Goal: Task Accomplishment & Management: Manage account settings

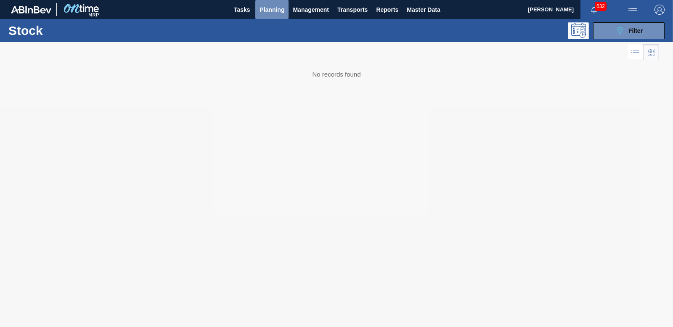
click at [281, 11] on span "Planning" at bounding box center [271, 10] width 25 height 10
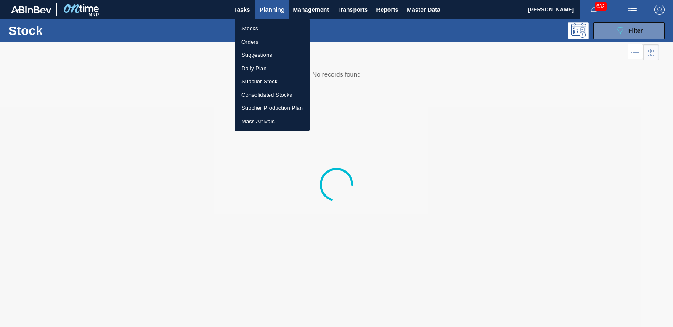
click at [249, 42] on li "Orders" at bounding box center [272, 41] width 75 height 13
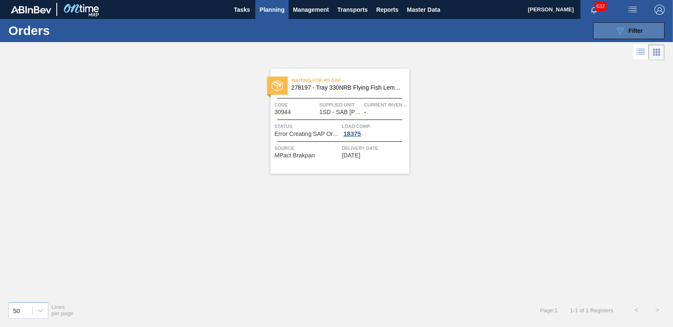
click at [603, 34] on button "089F7B8B-B2A5-4AFE-B5C0-19BA573D28AC Filter" at bounding box center [628, 30] width 71 height 17
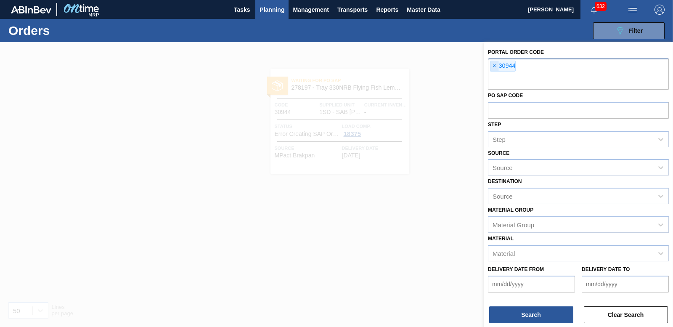
click at [490, 66] on span "×" at bounding box center [494, 66] width 8 height 10
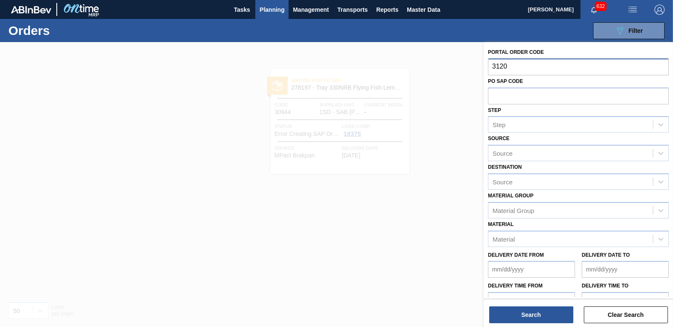
type input "31208"
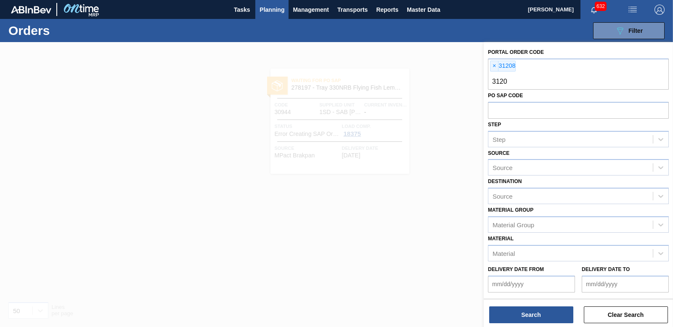
type input "31207"
type input "31206"
type input "31214"
type input "31213"
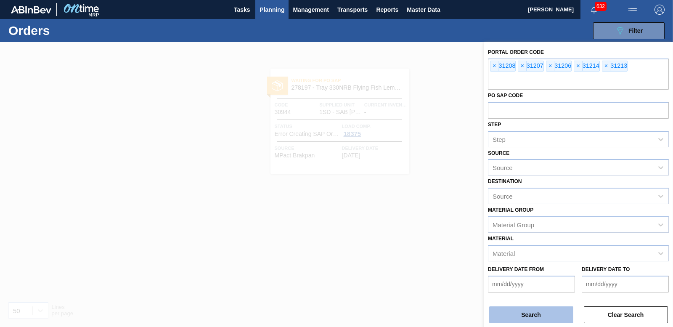
click at [535, 318] on button "Search" at bounding box center [531, 314] width 84 height 17
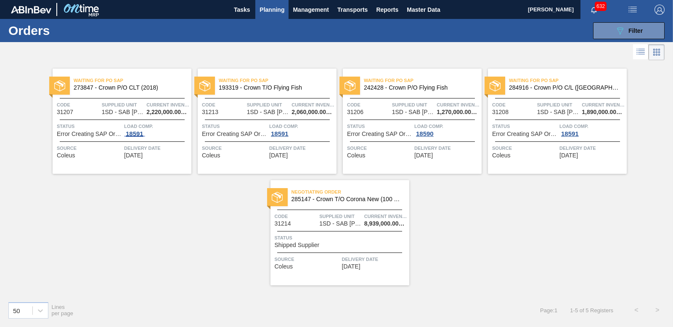
click at [136, 134] on div "18591" at bounding box center [134, 133] width 21 height 7
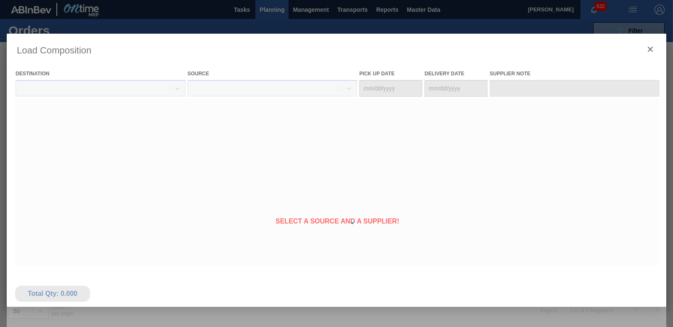
type Date "[DATE]"
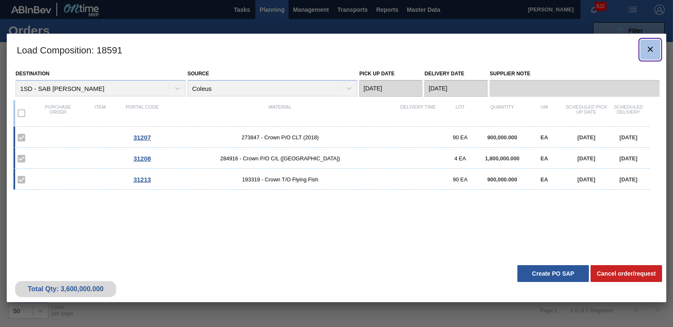
click at [647, 51] on icon "botão de ícone" at bounding box center [650, 49] width 10 height 10
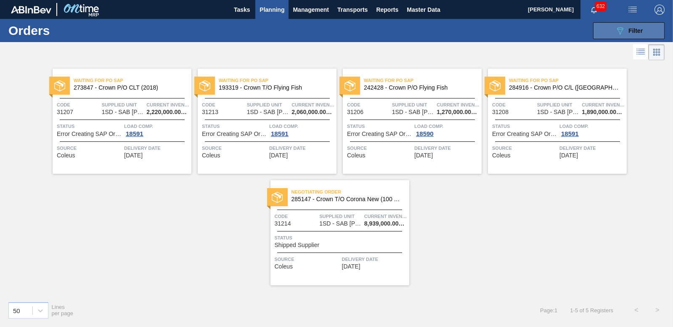
click at [624, 34] on icon "089F7B8B-B2A5-4AFE-B5C0-19BA573D28AC" at bounding box center [620, 31] width 10 height 10
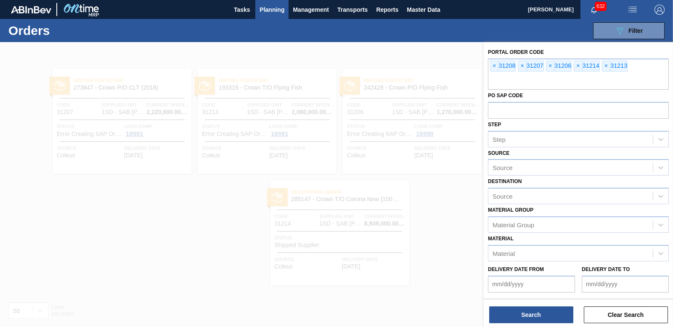
drag, startPoint x: 439, startPoint y: 203, endPoint x: 431, endPoint y: 197, distance: 10.2
click at [438, 203] on div at bounding box center [336, 205] width 673 height 327
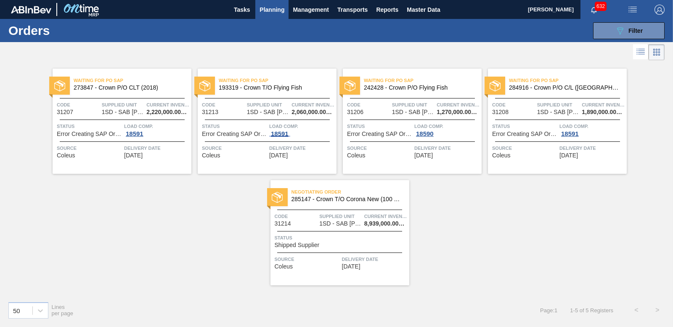
click at [276, 132] on div "18591" at bounding box center [279, 133] width 21 height 7
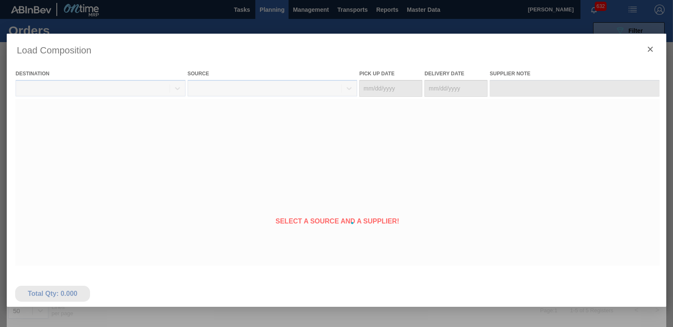
type Date "[DATE]"
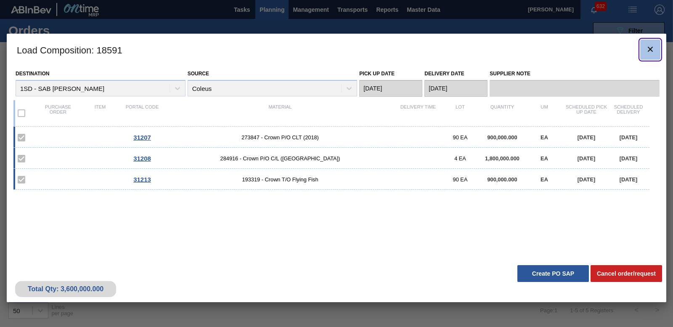
click at [644, 43] on button "botão de ícone" at bounding box center [650, 50] width 20 height 20
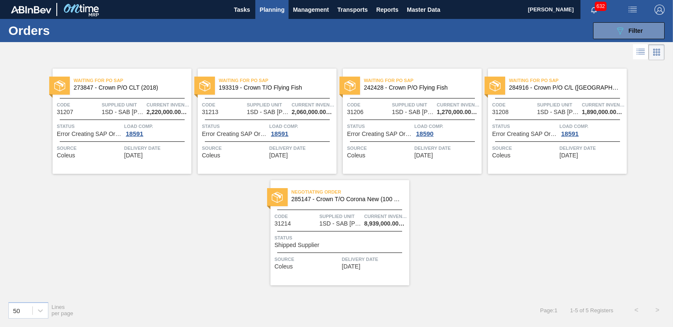
click at [132, 129] on span "Load Comp." at bounding box center [156, 126] width 65 height 8
click at [134, 136] on span "18591" at bounding box center [134, 133] width 21 height 7
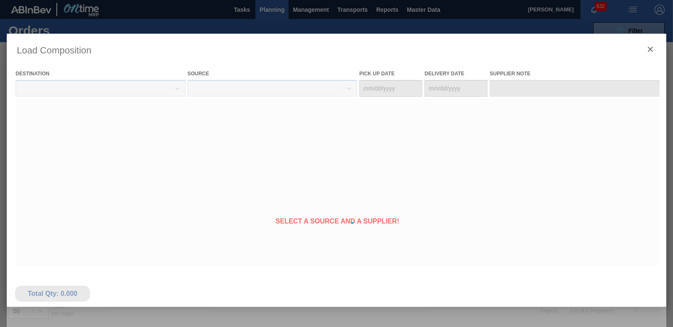
type Date "[DATE]"
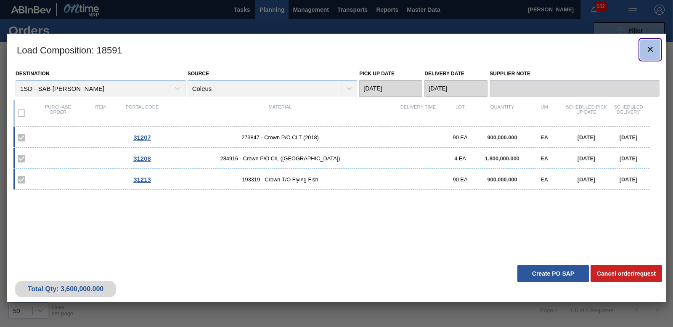
click at [646, 51] on icon "botão de ícone" at bounding box center [650, 49] width 10 height 10
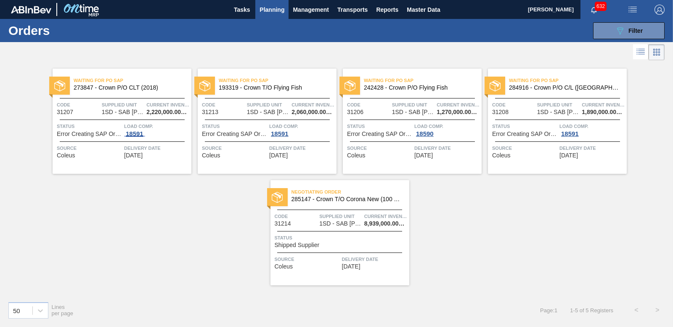
click at [142, 132] on div "18591" at bounding box center [134, 133] width 21 height 7
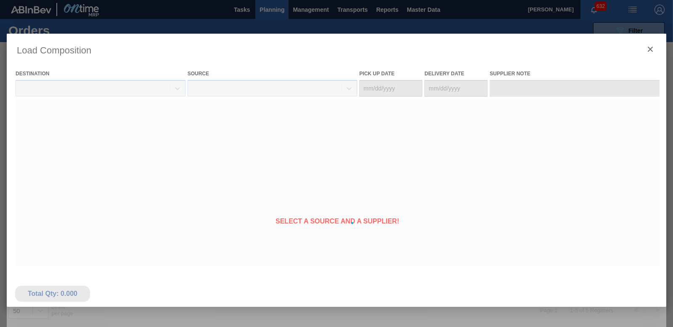
type Date "[DATE]"
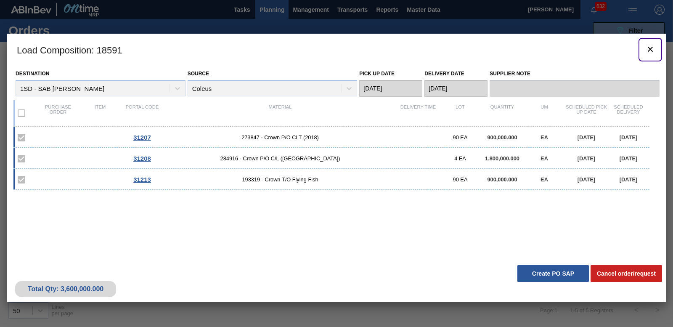
click at [644, 51] on button "botão de ícone" at bounding box center [650, 50] width 20 height 20
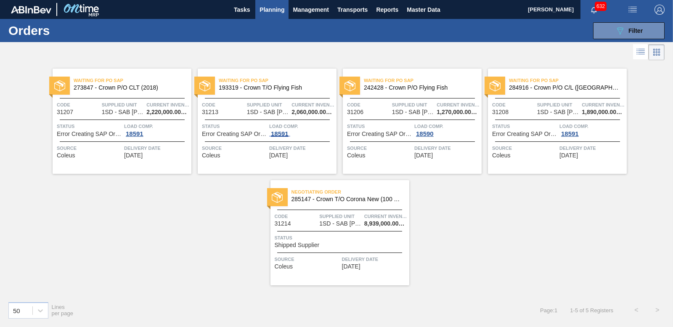
click at [277, 132] on div "18591" at bounding box center [279, 133] width 21 height 7
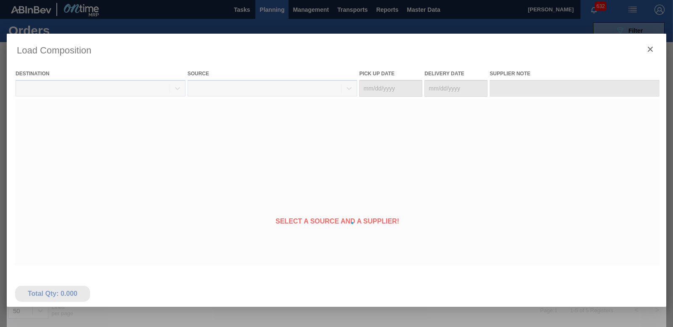
type Date "[DATE]"
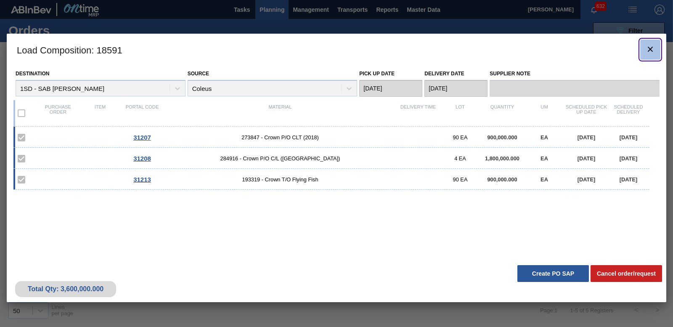
click at [650, 52] on icon "botão de ícone" at bounding box center [650, 49] width 10 height 10
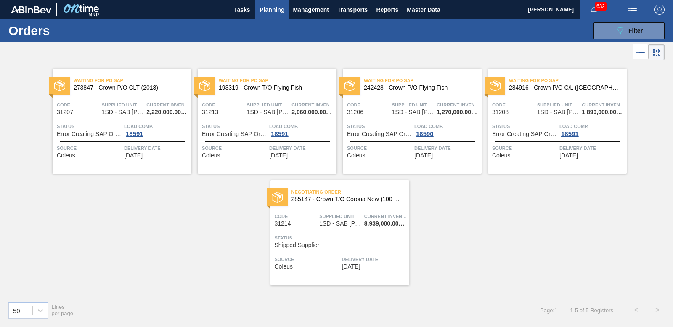
click at [425, 134] on div "18590" at bounding box center [424, 133] width 21 height 7
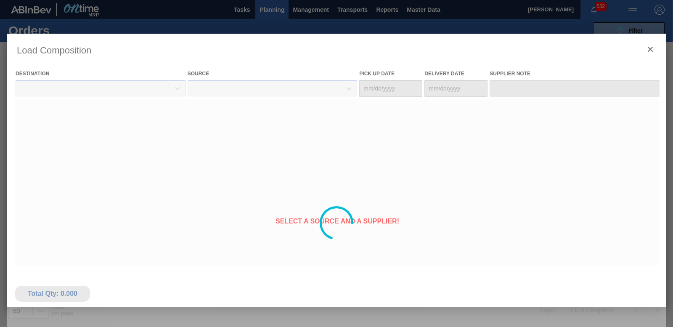
type Date "[DATE]"
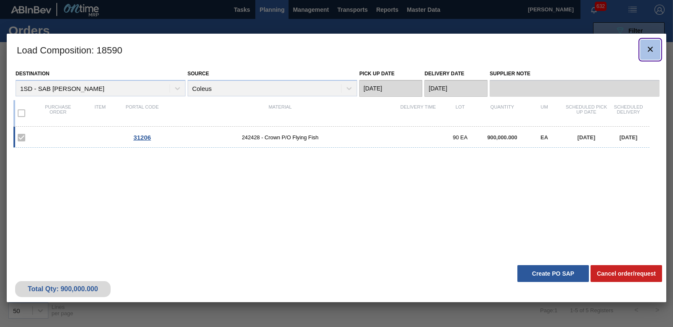
click at [649, 55] on clb-icon "botão de ícone" at bounding box center [650, 49] width 10 height 11
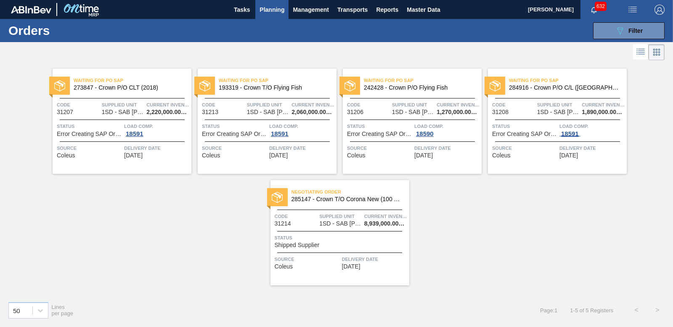
click at [568, 130] on div "18591" at bounding box center [569, 133] width 21 height 7
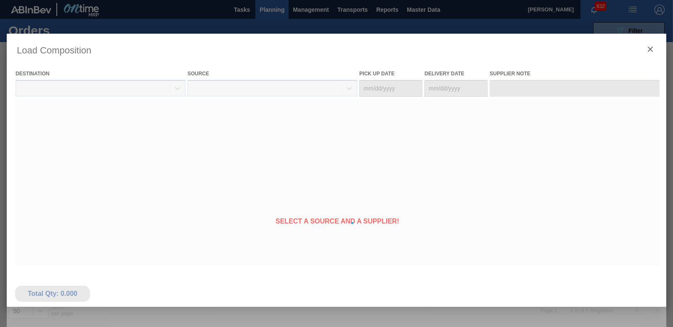
type Date "[DATE]"
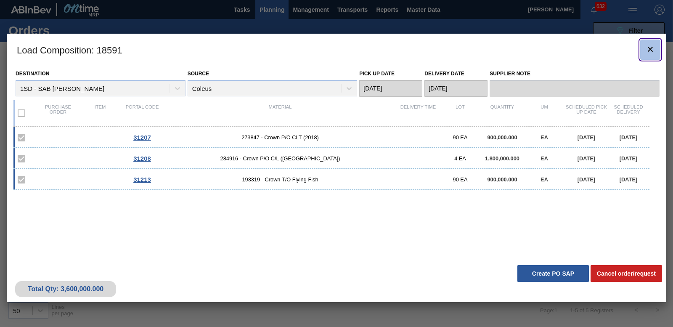
click at [655, 54] on button "botão de ícone" at bounding box center [650, 50] width 20 height 20
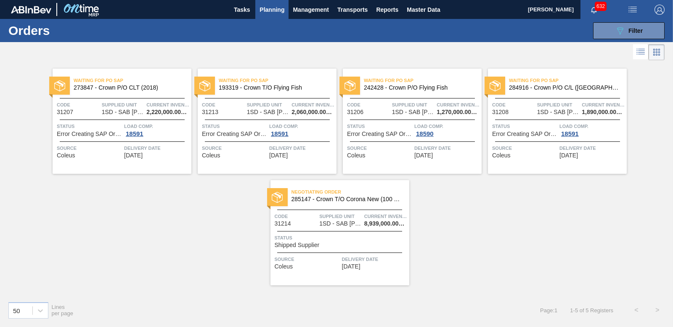
click at [308, 238] on span "Status" at bounding box center [341, 237] width 132 height 8
click at [129, 132] on div "18591" at bounding box center [134, 133] width 21 height 7
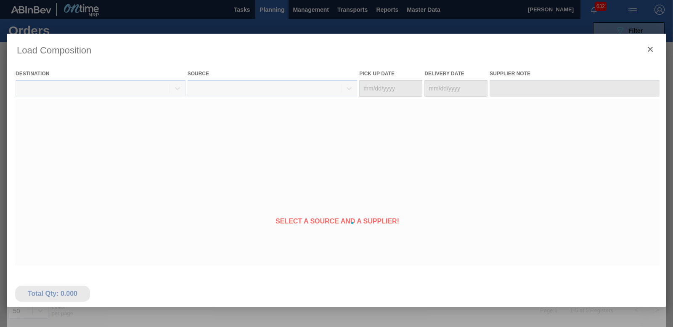
type Date "[DATE]"
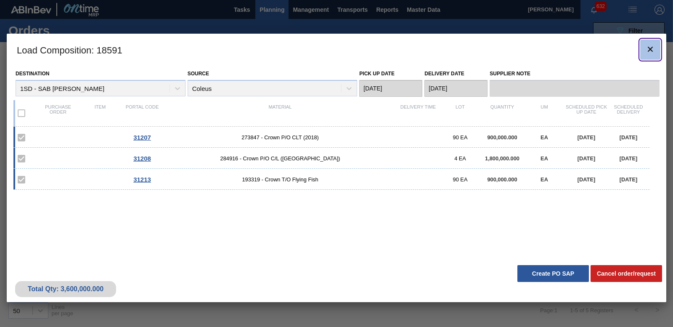
click at [651, 47] on icon "botão de ícone" at bounding box center [650, 49] width 10 height 10
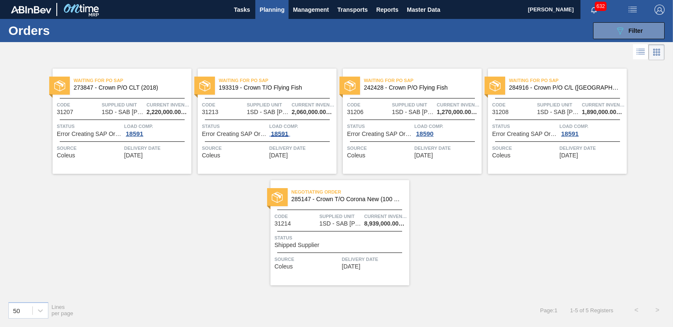
click at [275, 135] on div "18591" at bounding box center [279, 133] width 21 height 7
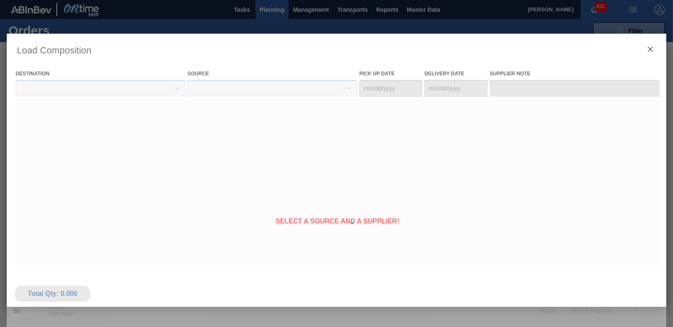
type Date "[DATE]"
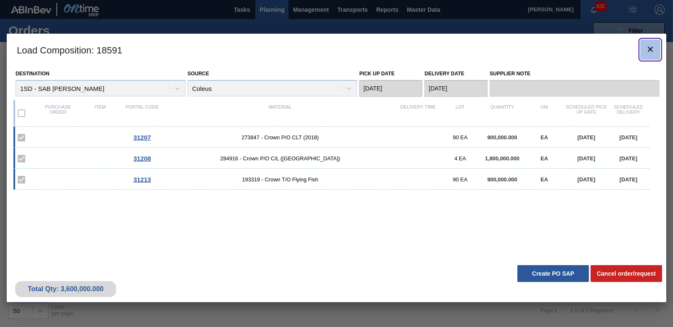
click at [655, 53] on button "botão de ícone" at bounding box center [650, 50] width 20 height 20
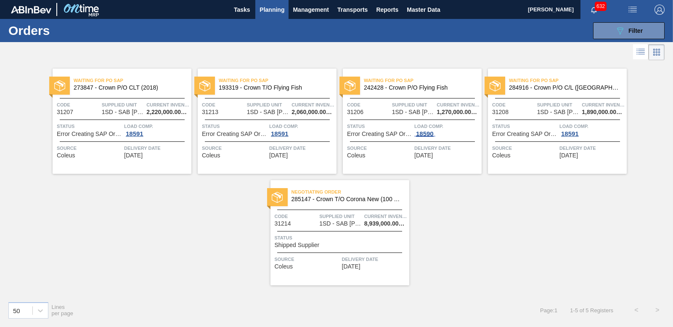
click at [432, 135] on div "18590" at bounding box center [424, 133] width 21 height 7
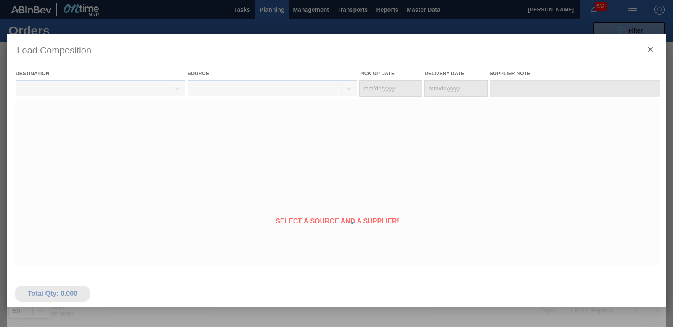
type Date "[DATE]"
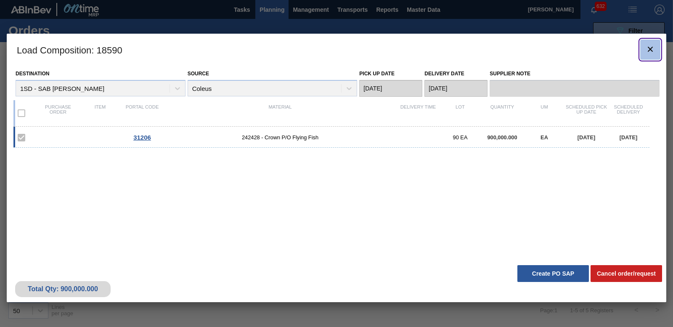
click at [648, 48] on icon "botão de ícone" at bounding box center [650, 49] width 10 height 10
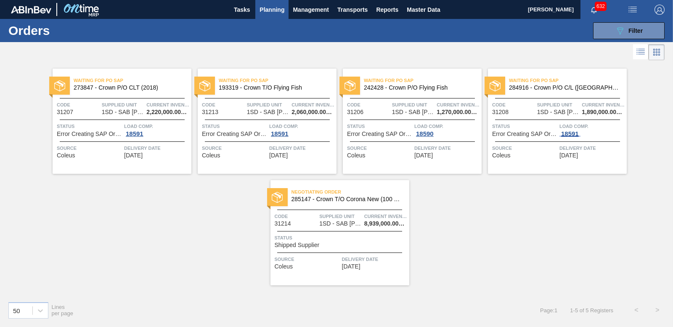
click at [567, 134] on div "18591" at bounding box center [569, 133] width 21 height 7
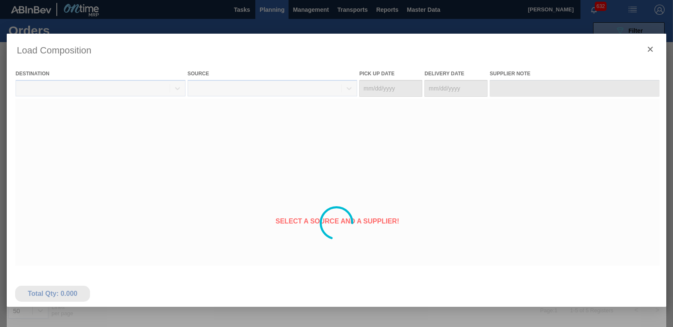
type Date "[DATE]"
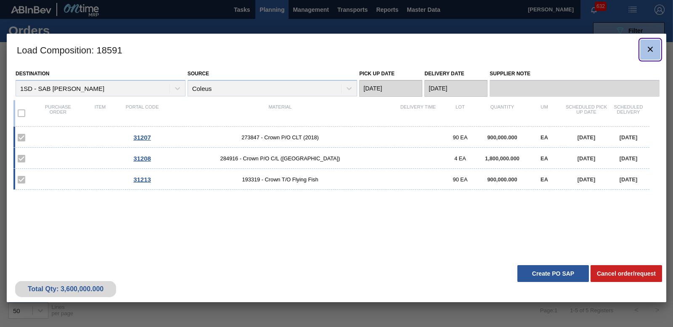
click at [651, 49] on icon "botão de ícone" at bounding box center [650, 49] width 10 height 10
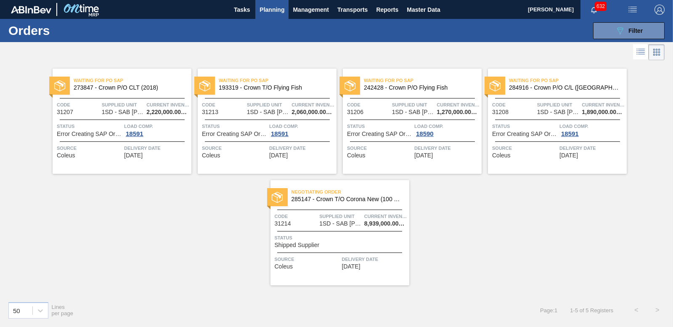
click at [313, 248] on div "Negotiating Order 285147 - Crown T/O Corona New (100 Years) Code 31214 Supplied…" at bounding box center [339, 232] width 139 height 105
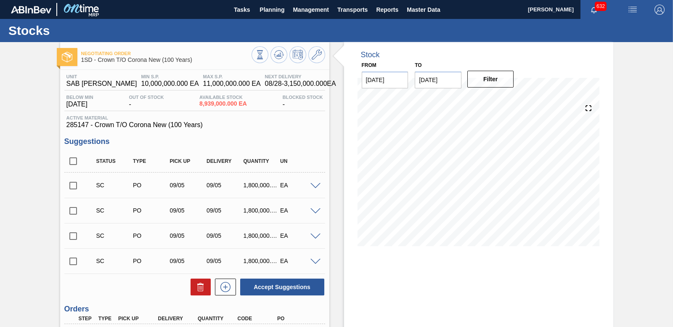
click at [71, 184] on input "checkbox" at bounding box center [73, 186] width 18 height 18
checkbox input "true"
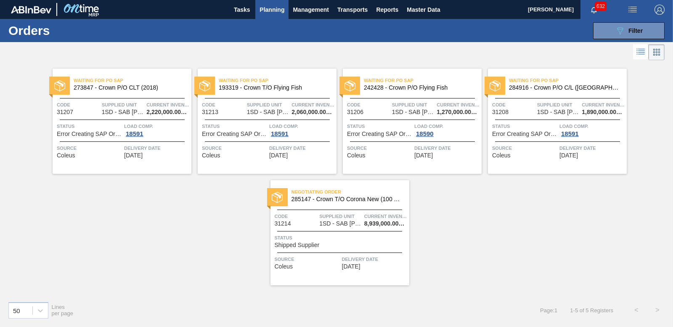
click at [264, 8] on span "Planning" at bounding box center [271, 10] width 25 height 10
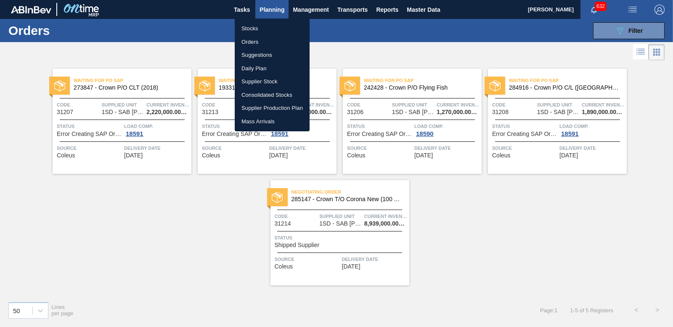
click at [253, 39] on li "Orders" at bounding box center [272, 41] width 75 height 13
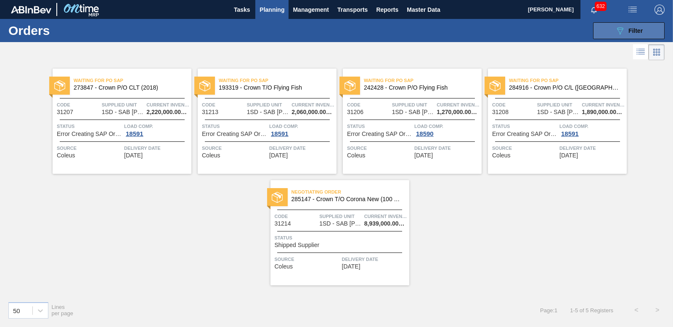
click at [611, 29] on button "089F7B8B-B2A5-4AFE-B5C0-19BA573D28AC Filter" at bounding box center [628, 30] width 71 height 17
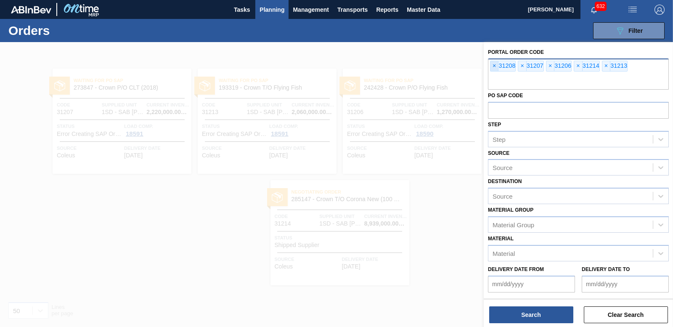
click at [494, 65] on span "×" at bounding box center [494, 66] width 8 height 10
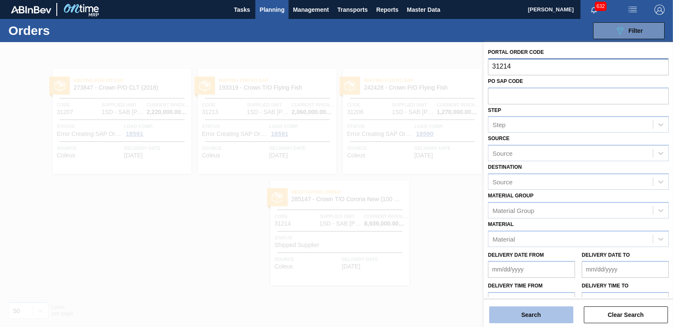
type input "31214"
click at [535, 312] on button "Search" at bounding box center [531, 314] width 84 height 17
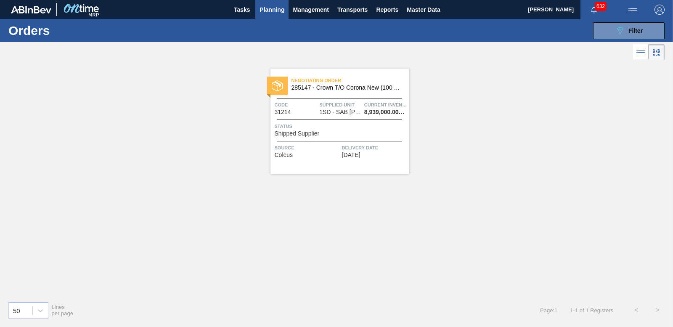
click at [320, 135] on div "Status Shipped Supplier" at bounding box center [341, 129] width 132 height 15
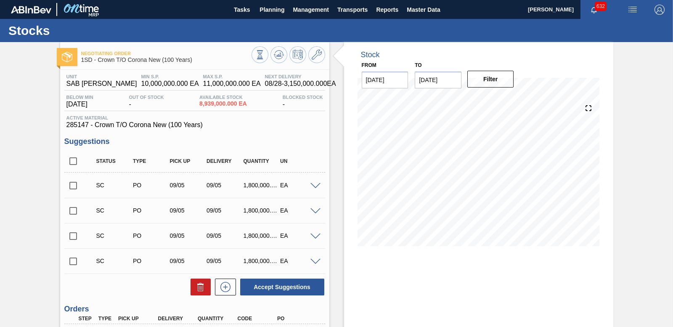
click at [71, 186] on input "checkbox" at bounding box center [73, 186] width 18 height 18
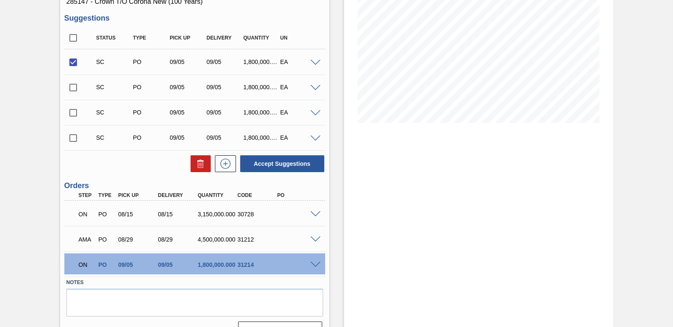
scroll to position [142, 0]
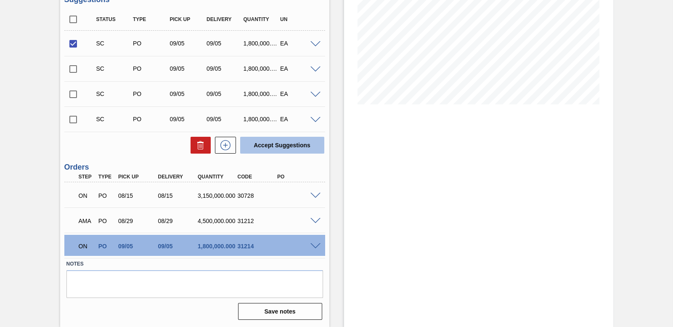
click at [270, 143] on button "Accept Suggestions" at bounding box center [282, 145] width 84 height 17
checkbox input "false"
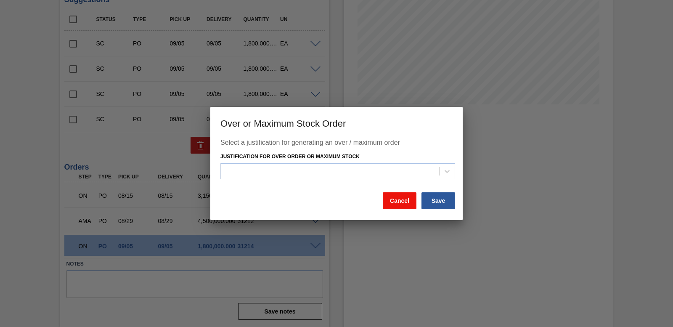
click at [384, 198] on button "Cancel" at bounding box center [400, 200] width 34 height 17
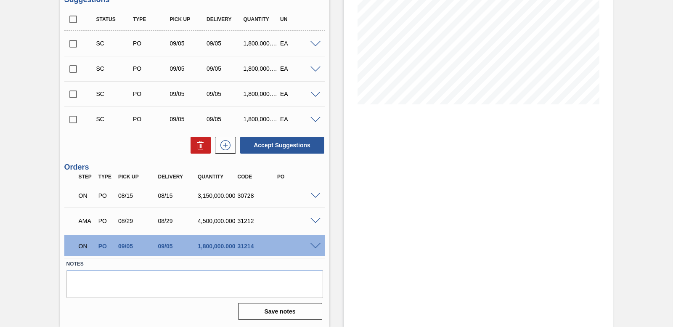
drag, startPoint x: 387, startPoint y: 193, endPoint x: 351, endPoint y: 132, distance: 70.7
click at [351, 132] on div "Stock From [DATE] to [DATE] Filter" at bounding box center [478, 113] width 269 height 426
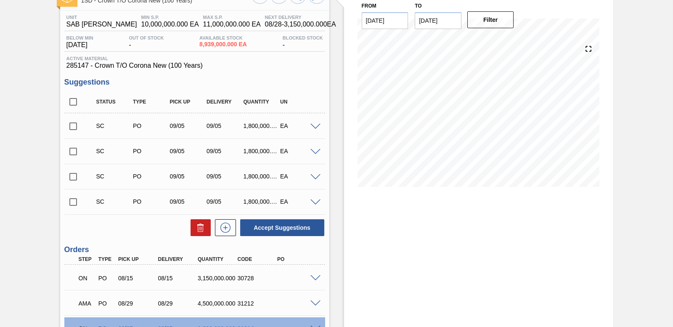
scroll to position [0, 0]
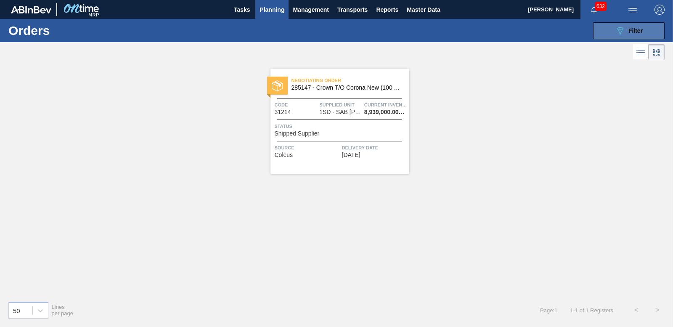
click at [594, 29] on button "089F7B8B-B2A5-4AFE-B5C0-19BA573D28AC Filter" at bounding box center [628, 30] width 71 height 17
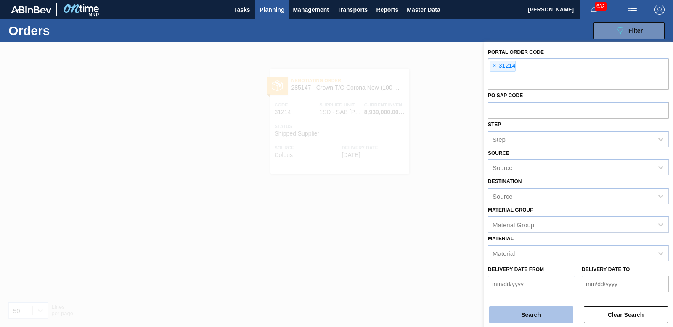
click at [541, 311] on button "Search" at bounding box center [531, 314] width 84 height 17
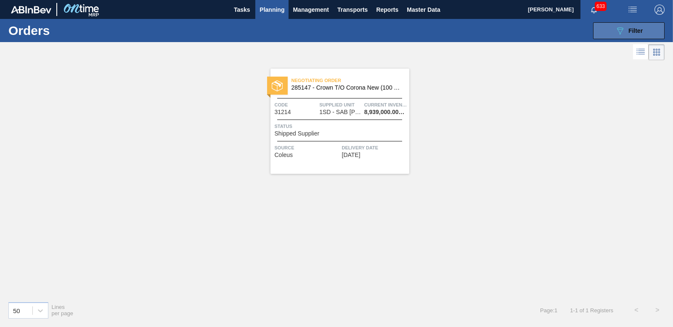
click at [614, 26] on button "089F7B8B-B2A5-4AFE-B5C0-19BA573D28AC Filter" at bounding box center [628, 30] width 71 height 17
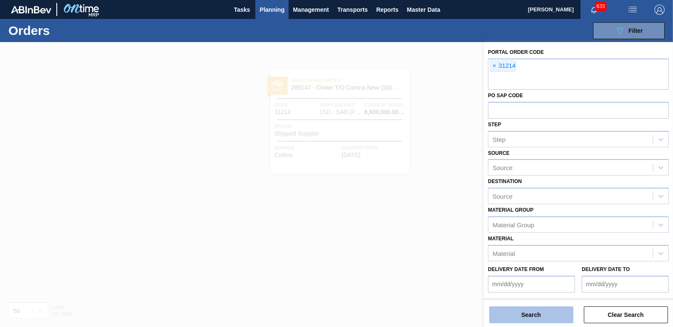
click at [537, 320] on button "Search" at bounding box center [531, 314] width 84 height 17
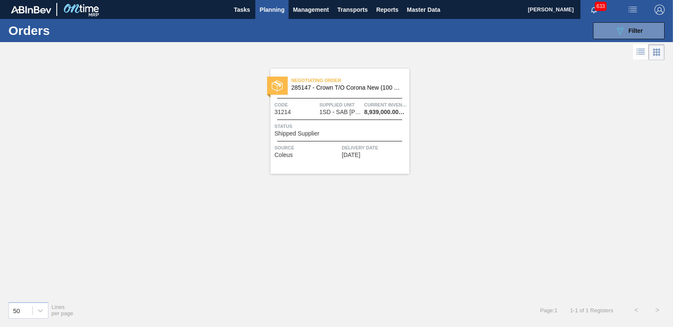
click at [341, 134] on div "Status Shipped Supplier" at bounding box center [341, 129] width 132 height 15
click at [633, 33] on span "Filter" at bounding box center [635, 30] width 14 height 7
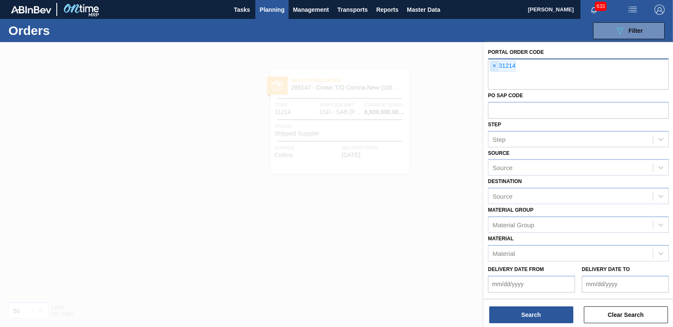
click at [494, 69] on span "×" at bounding box center [494, 66] width 8 height 10
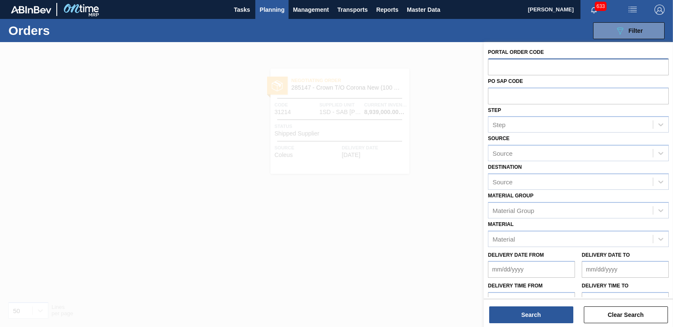
click at [376, 171] on div at bounding box center [336, 205] width 673 height 327
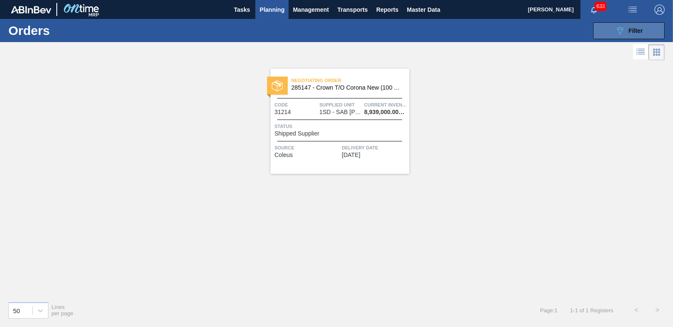
click at [632, 36] on button "089F7B8B-B2A5-4AFE-B5C0-19BA573D28AC Filter" at bounding box center [628, 30] width 71 height 17
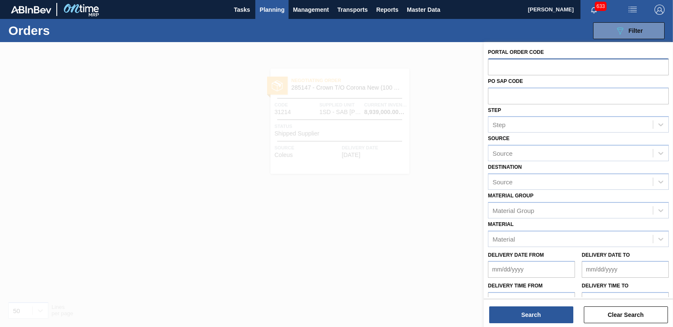
click at [510, 69] on input "text" at bounding box center [578, 66] width 181 height 16
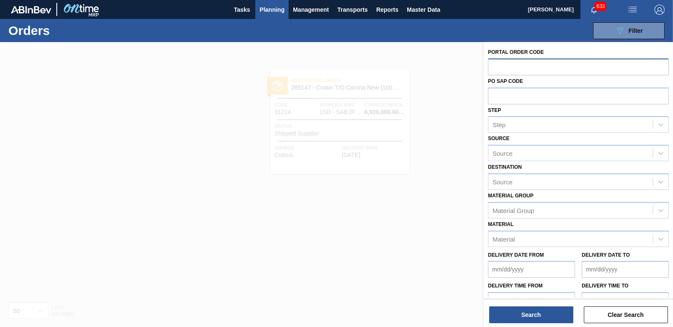
click at [510, 69] on input "text" at bounding box center [578, 66] width 181 height 16
click at [436, 101] on div at bounding box center [336, 205] width 673 height 327
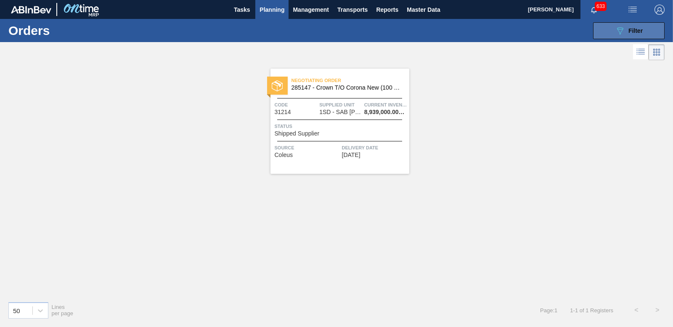
click at [605, 26] on button "089F7B8B-B2A5-4AFE-B5C0-19BA573D28AC Filter" at bounding box center [628, 30] width 71 height 17
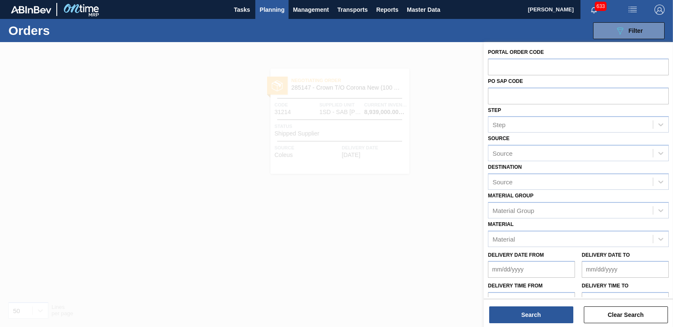
click at [438, 144] on div at bounding box center [336, 205] width 673 height 327
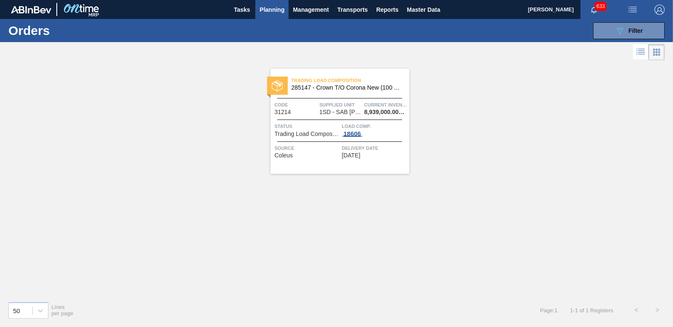
click at [359, 135] on div "18606" at bounding box center [352, 133] width 21 height 7
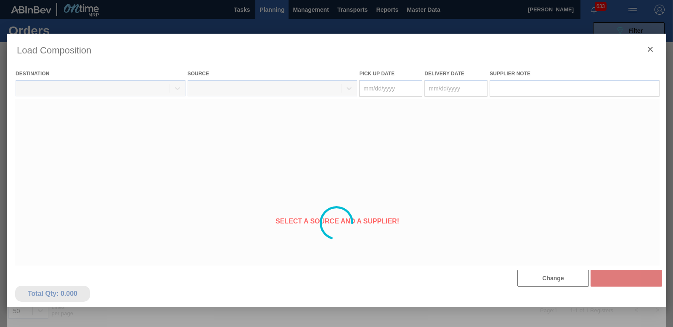
type Date "[DATE]"
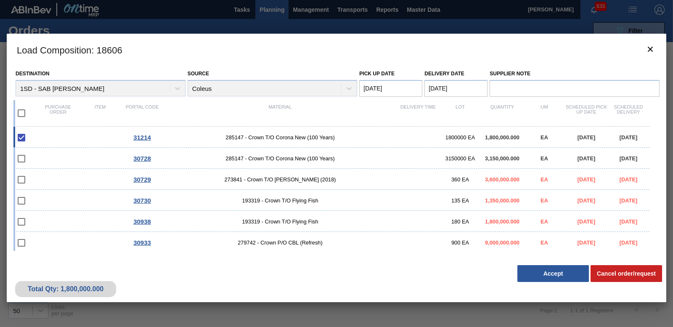
click at [656, 234] on div "Destination 1SD - [GEOGRAPHIC_DATA] Rosslyn Brewery Source Coleus Pick up Date …" at bounding box center [336, 163] width 659 height 195
click at [560, 272] on button "Accept" at bounding box center [552, 273] width 71 height 17
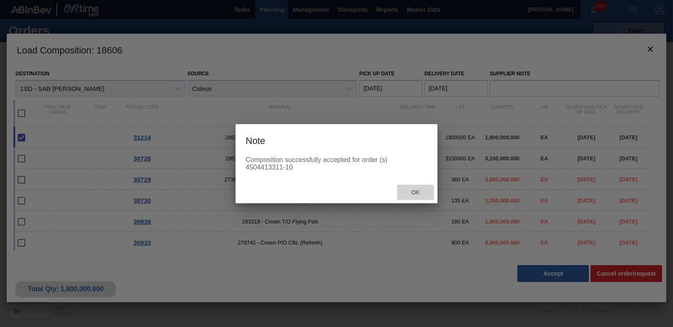
drag, startPoint x: 426, startPoint y: 186, endPoint x: 426, endPoint y: 180, distance: 5.5
click at [425, 186] on div "Ok" at bounding box center [415, 193] width 37 height 16
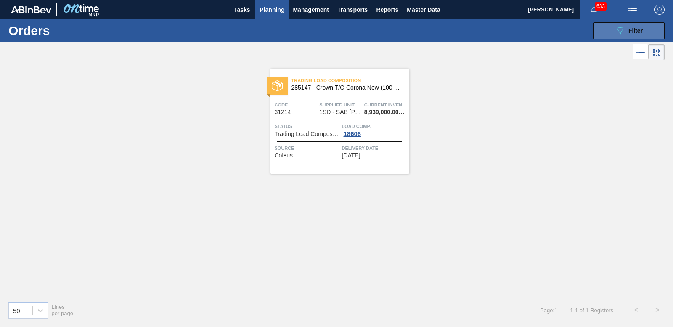
click at [650, 29] on button "089F7B8B-B2A5-4AFE-B5C0-19BA573D28AC Filter" at bounding box center [628, 30] width 71 height 17
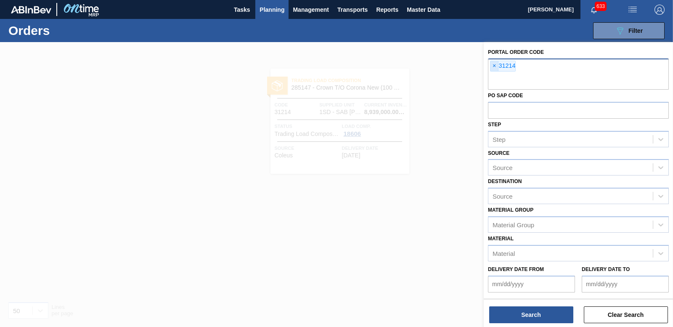
click at [494, 67] on span "×" at bounding box center [494, 66] width 8 height 10
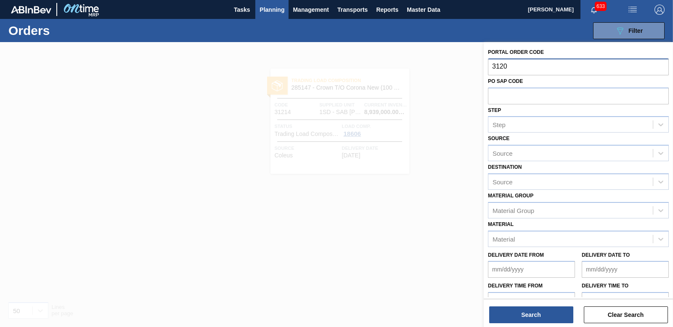
type input "31208"
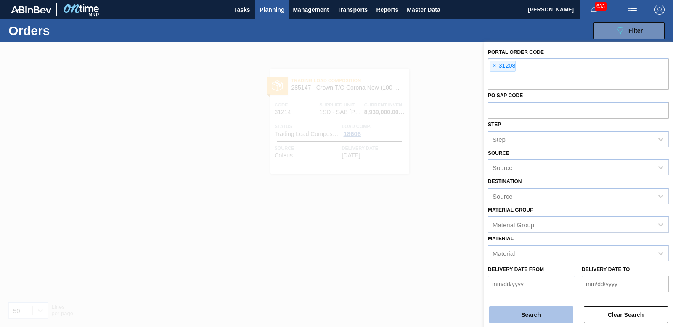
click at [504, 315] on button "Search" at bounding box center [531, 314] width 84 height 17
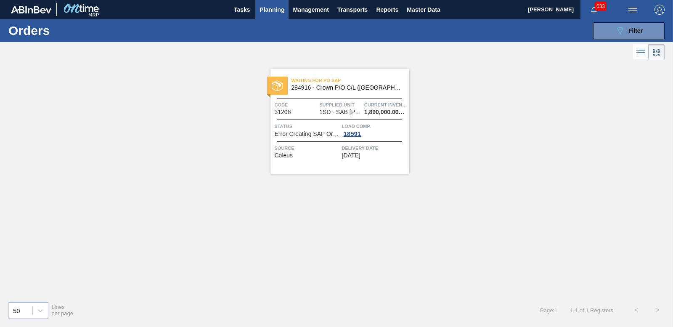
click at [349, 133] on div "18591" at bounding box center [352, 133] width 21 height 7
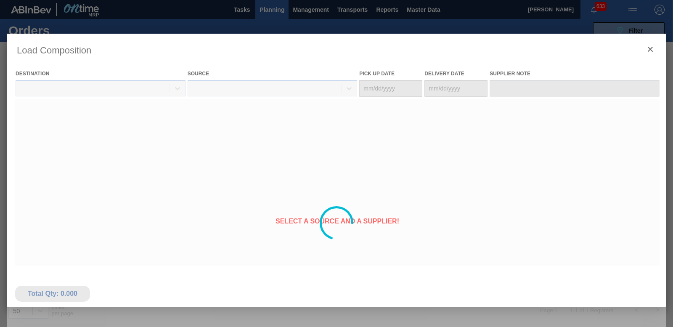
type Date "[DATE]"
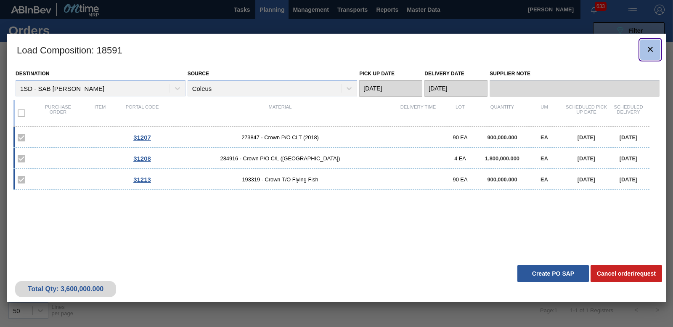
click at [655, 50] on button "botão de ícone" at bounding box center [650, 50] width 20 height 20
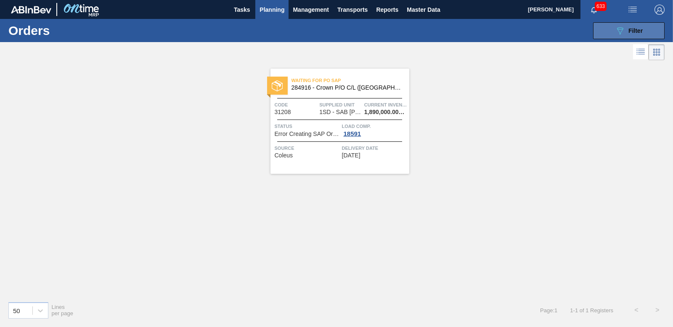
click at [620, 32] on icon "089F7B8B-B2A5-4AFE-B5C0-19BA573D28AC" at bounding box center [620, 31] width 10 height 10
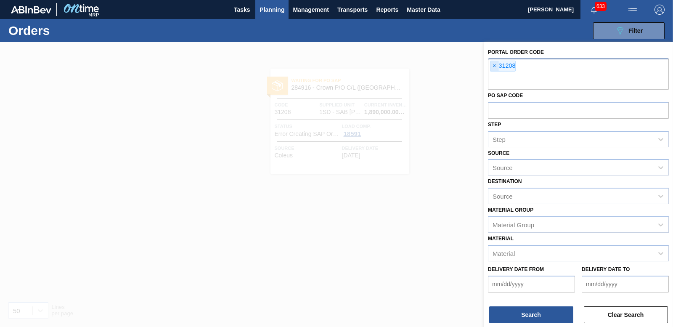
click at [491, 66] on span "×" at bounding box center [494, 66] width 8 height 10
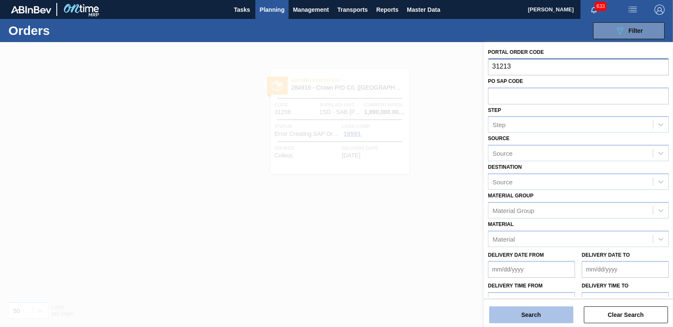
type input "31213"
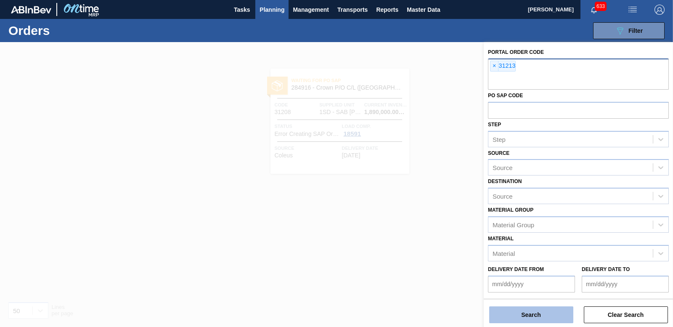
click at [537, 311] on button "Search" at bounding box center [531, 314] width 84 height 17
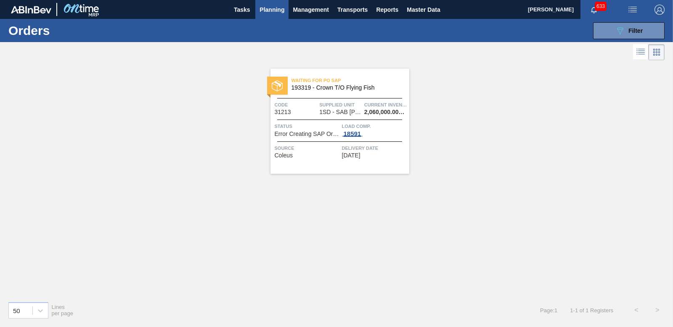
click at [351, 131] on div "18591" at bounding box center [352, 133] width 21 height 7
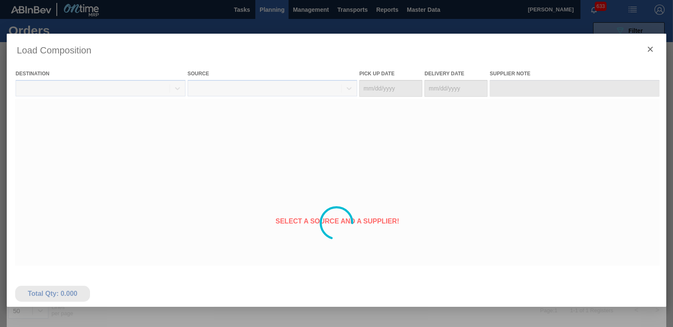
type Date "[DATE]"
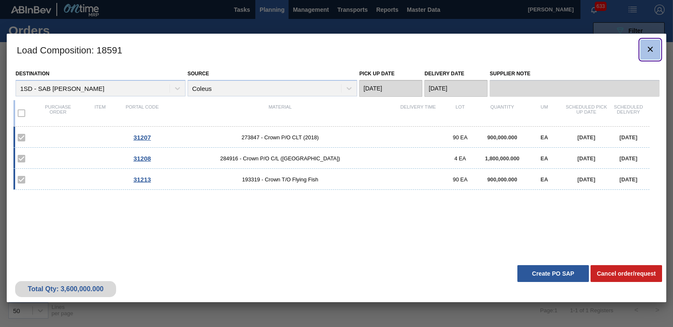
click at [650, 53] on icon "botão de ícone" at bounding box center [650, 49] width 10 height 10
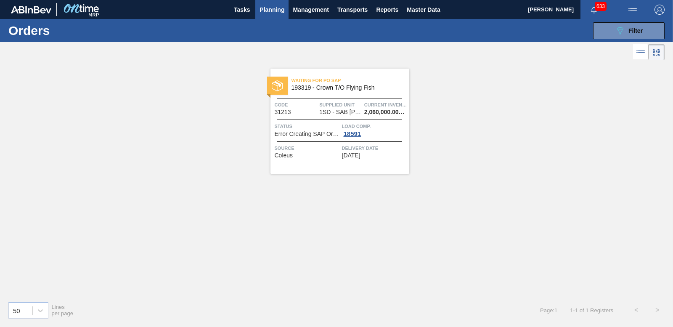
click at [596, 9] on span "633" at bounding box center [601, 6] width 12 height 9
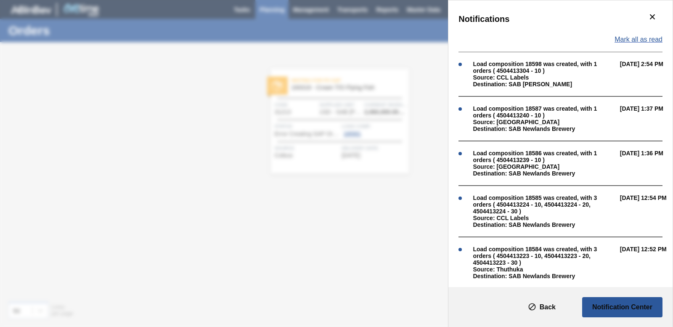
click at [642, 38] on span "Mark all as read" at bounding box center [638, 40] width 48 height 8
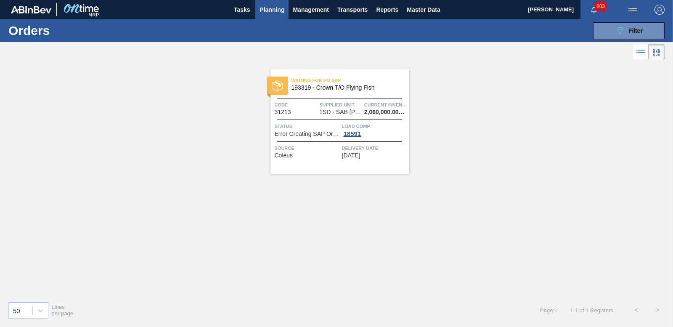
click at [356, 132] on div "18591" at bounding box center [352, 133] width 21 height 7
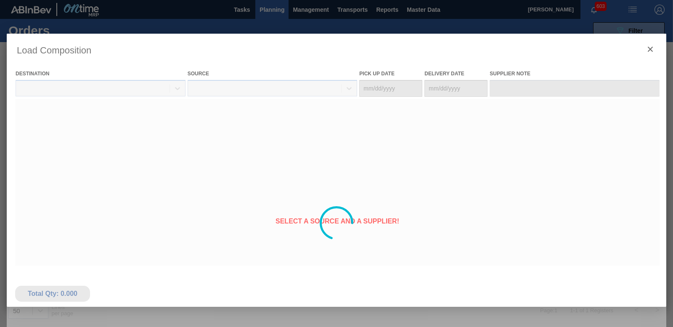
type Date "[DATE]"
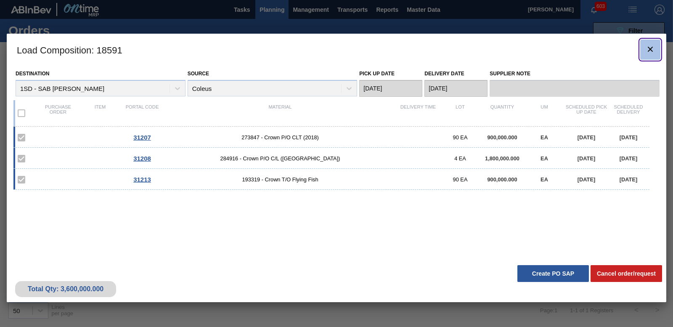
click at [651, 46] on icon "botão de ícone" at bounding box center [650, 49] width 10 height 10
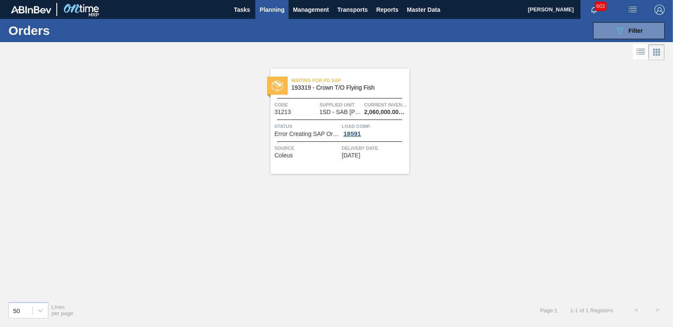
click at [595, 5] on span "603" at bounding box center [601, 6] width 12 height 9
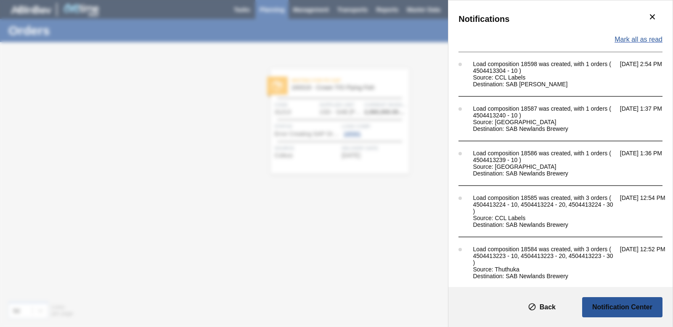
click at [645, 42] on span "Mark all as read" at bounding box center [638, 40] width 48 height 8
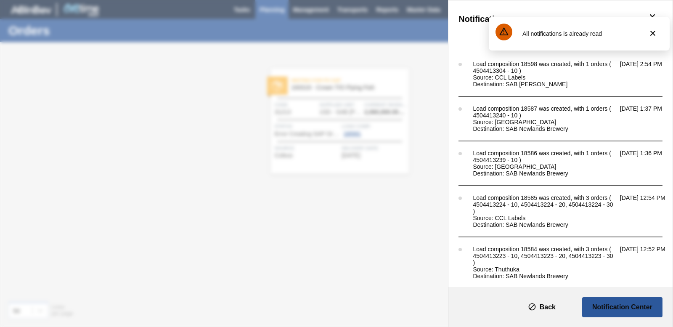
click at [651, 19] on div "All notifications is already read" at bounding box center [579, 34] width 181 height 34
click at [333, 76] on div "Notifications Mark all as read Load composition 18598 was created, with 1 order…" at bounding box center [336, 163] width 673 height 327
click at [424, 140] on div "Notifications Mark all as read Load composition 18598 was created, with 1 order…" at bounding box center [336, 163] width 673 height 327
click at [655, 38] on icon "botão de ícone" at bounding box center [652, 33] width 10 height 10
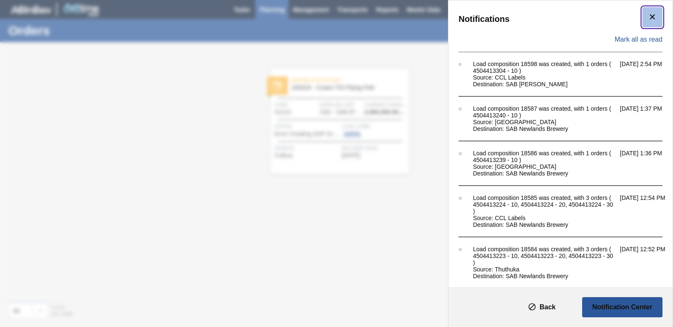
click at [655, 24] on button "botão de ícone" at bounding box center [652, 17] width 20 height 20
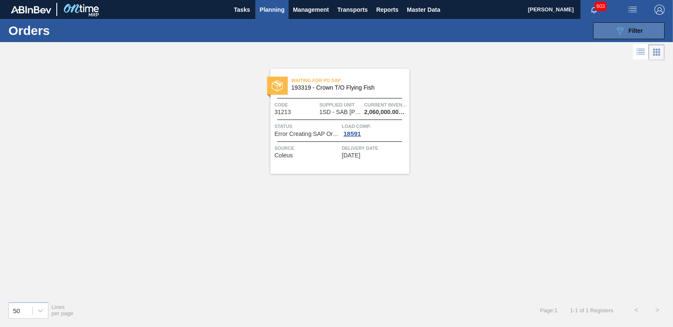
click at [638, 28] on span "Filter" at bounding box center [635, 30] width 14 height 7
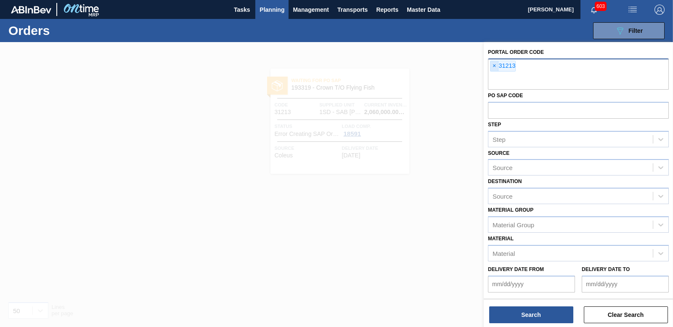
click at [494, 66] on span "×" at bounding box center [494, 66] width 8 height 10
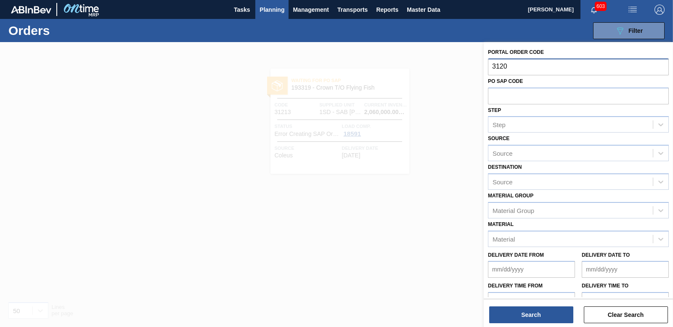
type input "31208"
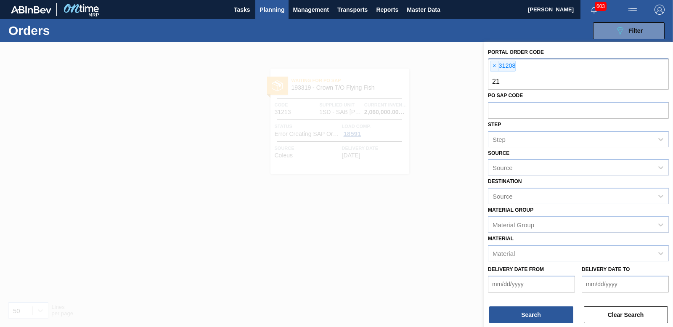
type input "2"
type input "31207"
type input "31206"
type input "31214"
type input "31213"
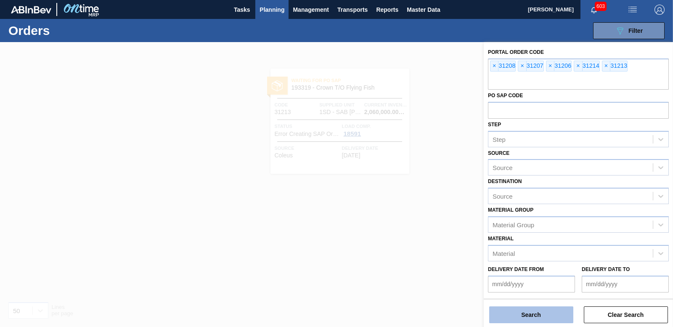
click at [537, 315] on button "Search" at bounding box center [531, 314] width 84 height 17
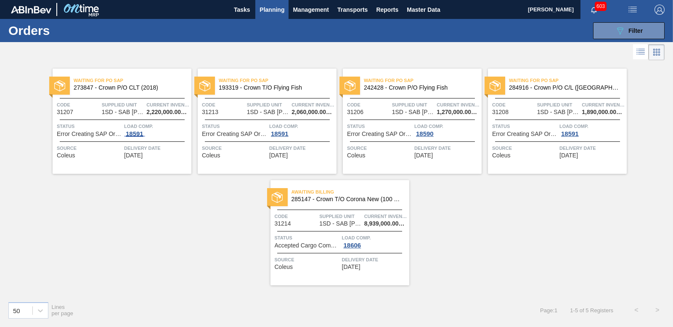
click at [128, 130] on div "18591" at bounding box center [134, 133] width 21 height 7
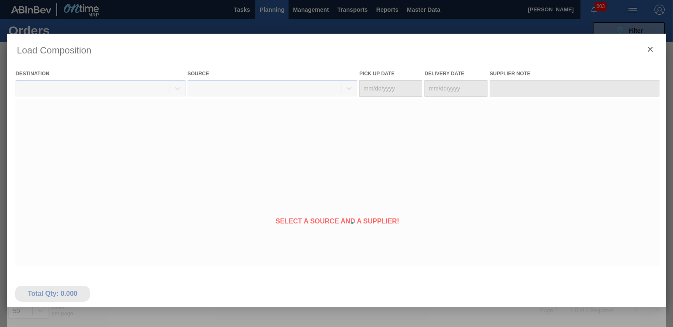
type Date "[DATE]"
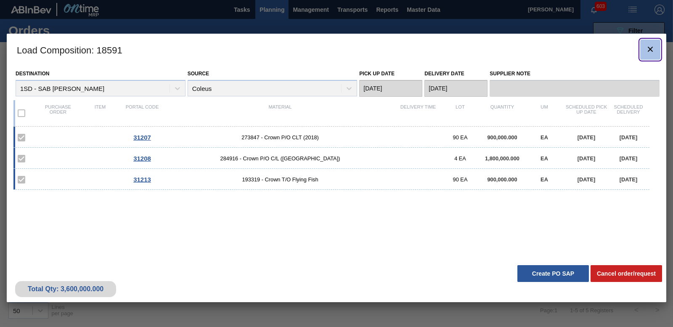
click at [646, 52] on icon "botão de ícone" at bounding box center [650, 49] width 10 height 10
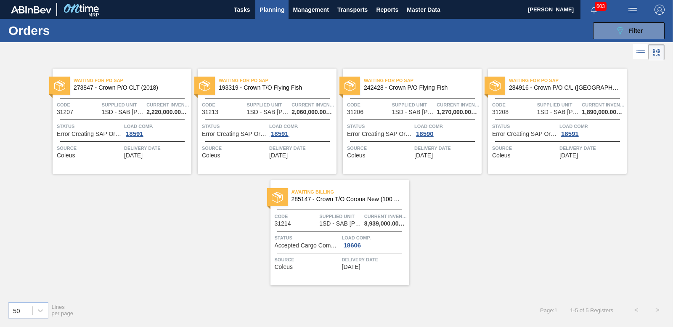
click at [285, 135] on div "18591" at bounding box center [279, 133] width 21 height 7
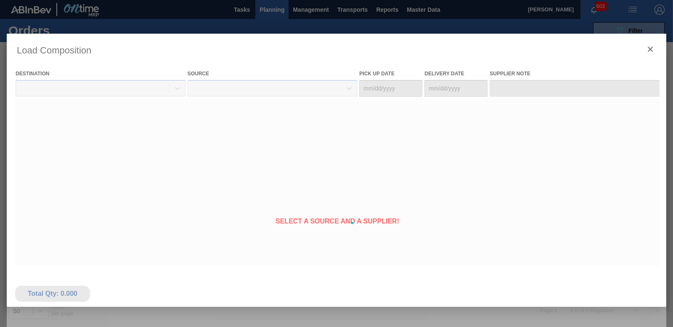
type Date "[DATE]"
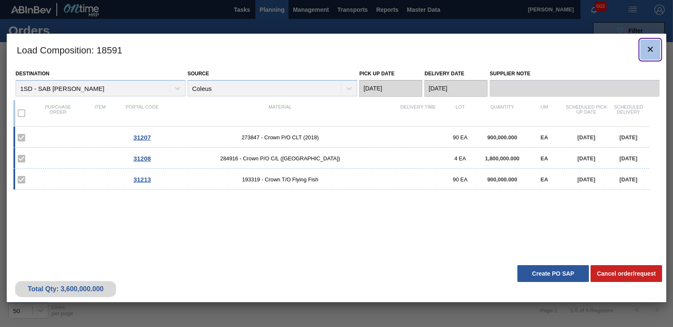
click at [645, 47] on icon "botão de ícone" at bounding box center [650, 49] width 10 height 10
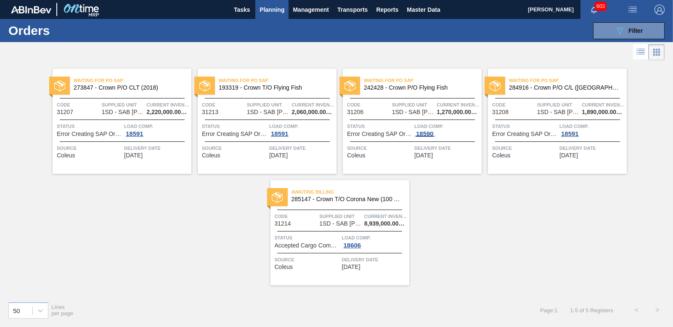
click at [423, 132] on div "18590" at bounding box center [424, 133] width 21 height 7
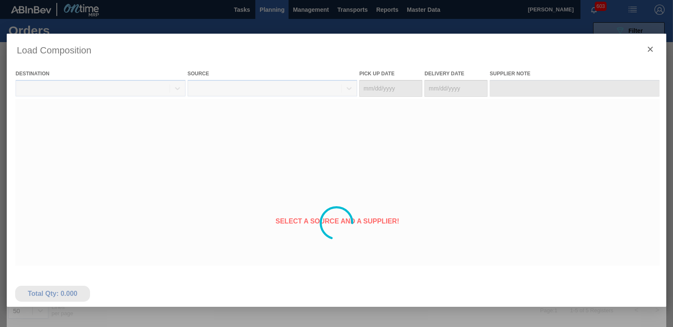
type Date "[DATE]"
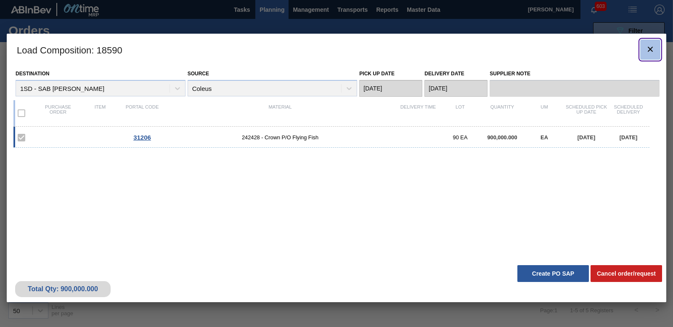
click at [652, 48] on icon "botão de ícone" at bounding box center [650, 49] width 10 height 10
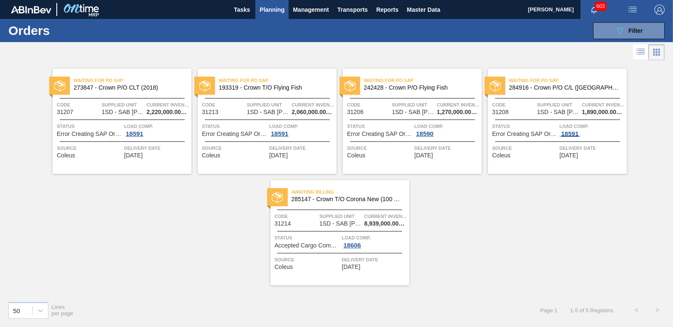
click at [572, 131] on div "18591" at bounding box center [569, 133] width 21 height 7
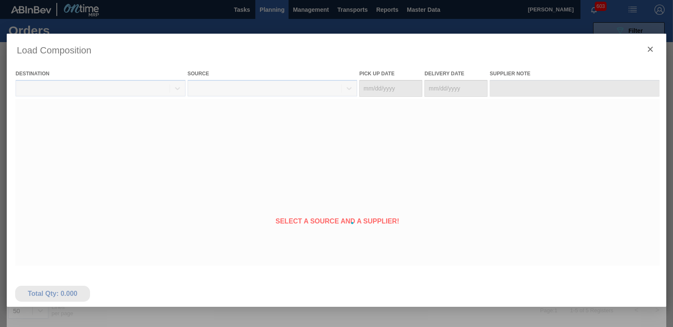
type Date "[DATE]"
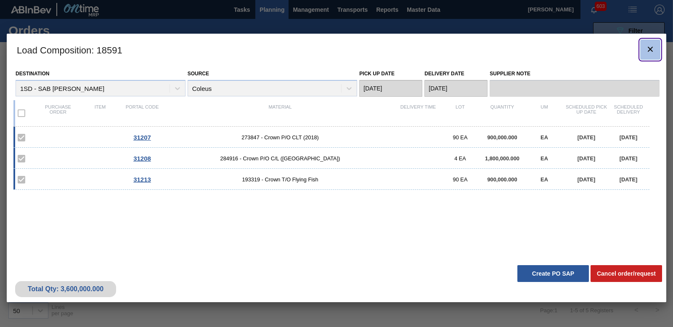
click at [649, 49] on icon "botão de ícone" at bounding box center [650, 49] width 10 height 10
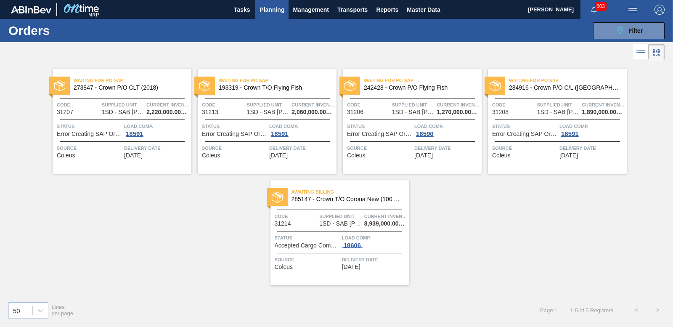
click at [354, 247] on span "18606" at bounding box center [352, 245] width 21 height 7
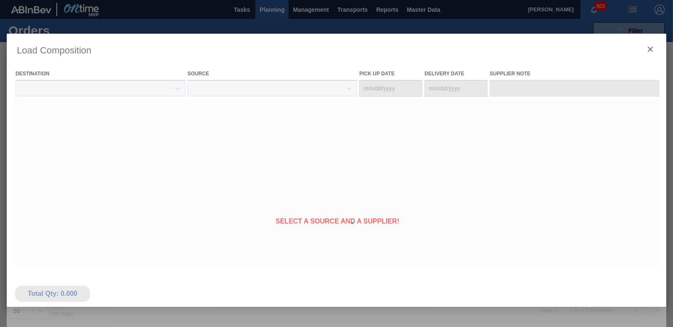
type Date "[DATE]"
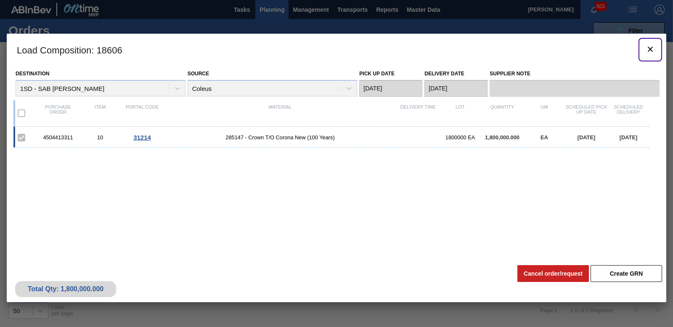
click at [649, 53] on icon "botão de ícone" at bounding box center [650, 49] width 10 height 10
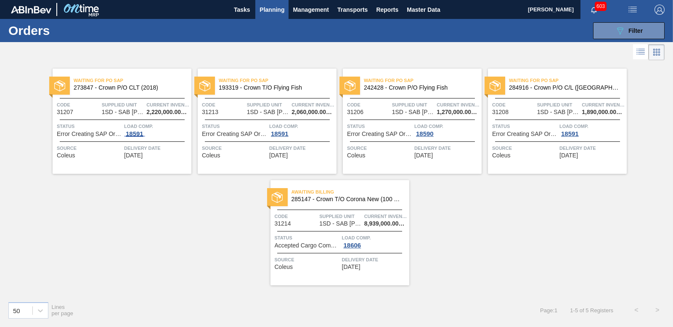
click at [127, 133] on div "18591" at bounding box center [134, 133] width 21 height 7
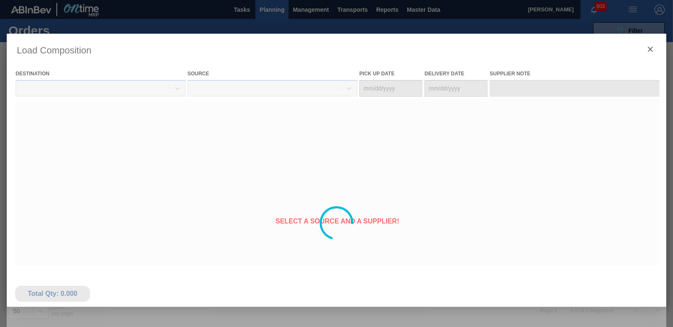
type Date "[DATE]"
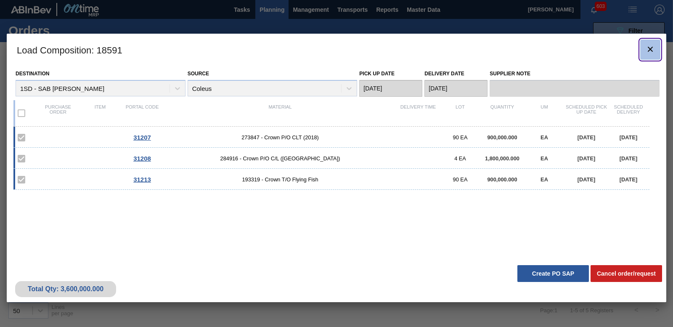
click at [648, 46] on icon "botão de ícone" at bounding box center [650, 49] width 10 height 10
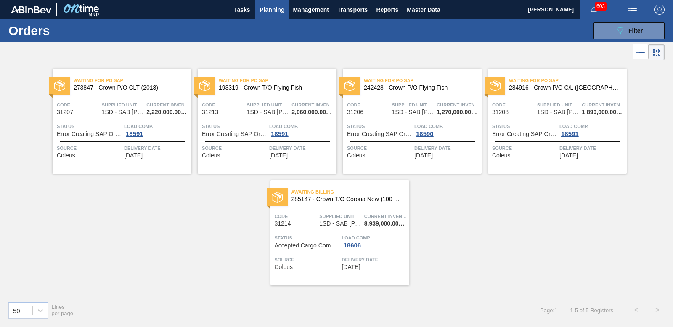
click at [288, 133] on div "18591" at bounding box center [279, 133] width 21 height 7
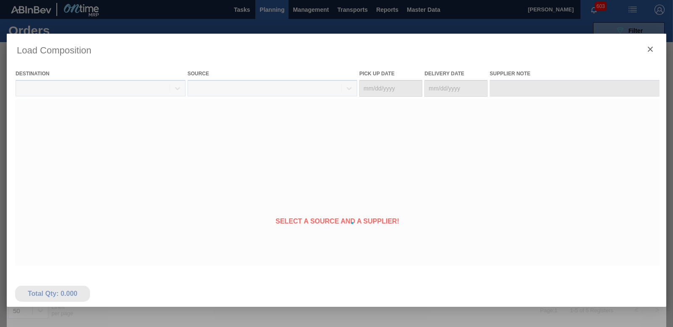
type Date "[DATE]"
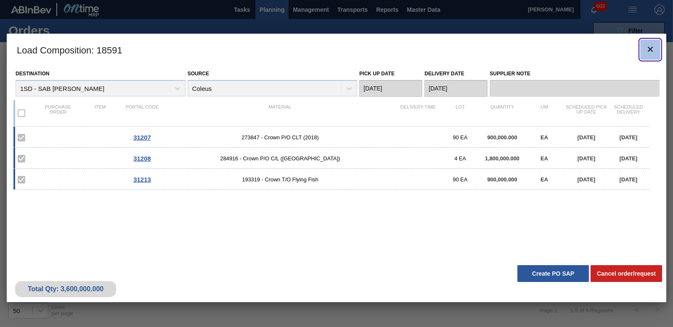
click at [656, 50] on button "botão de ícone" at bounding box center [650, 50] width 20 height 20
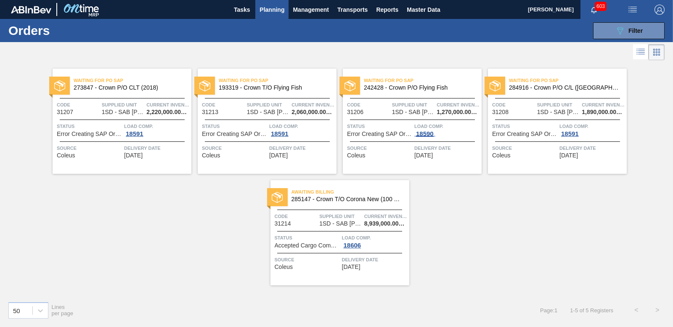
click at [420, 131] on div "18590" at bounding box center [424, 133] width 21 height 7
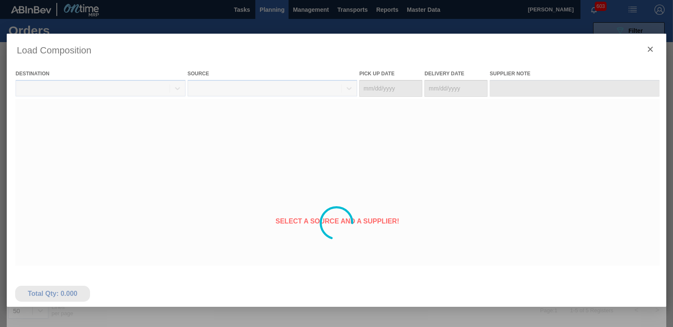
type Date "[DATE]"
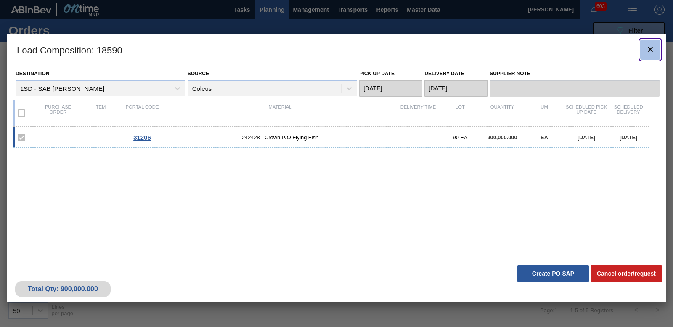
click at [650, 44] on icon "botão de ícone" at bounding box center [650, 49] width 10 height 10
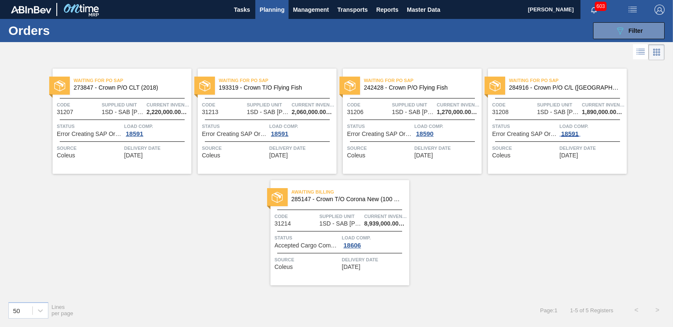
click at [566, 132] on div "18591" at bounding box center [569, 133] width 21 height 7
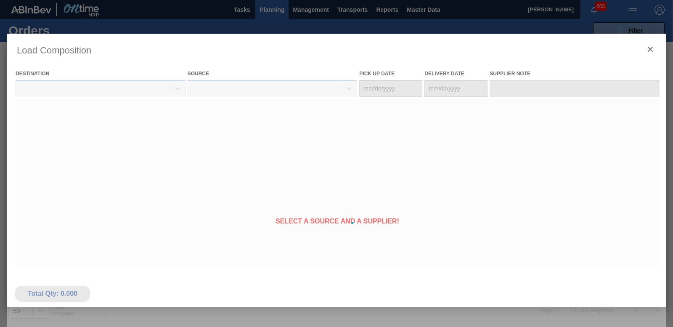
type Date "[DATE]"
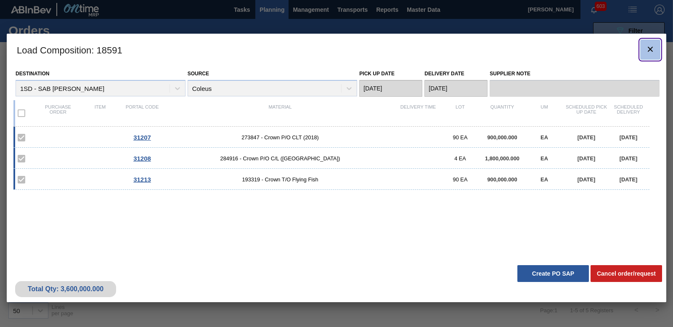
click at [646, 53] on icon "botão de ícone" at bounding box center [650, 49] width 10 height 10
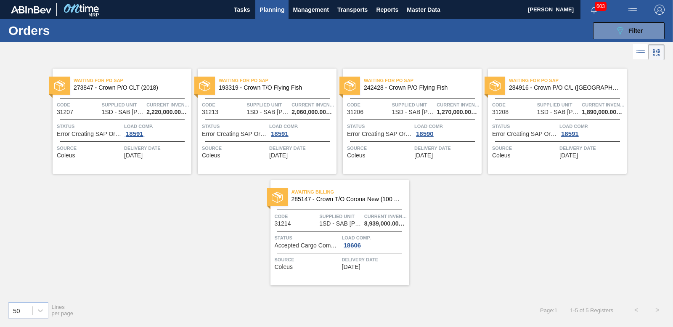
click at [139, 135] on div "18591" at bounding box center [134, 133] width 21 height 7
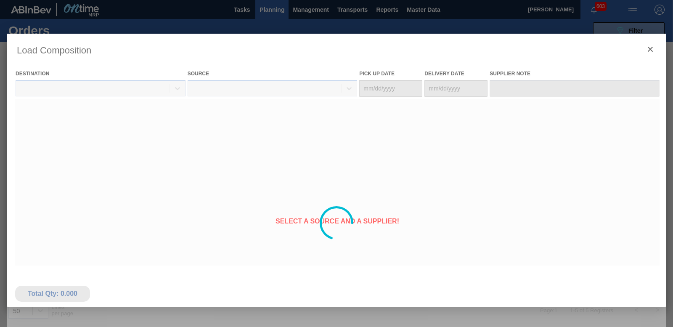
type Date "[DATE]"
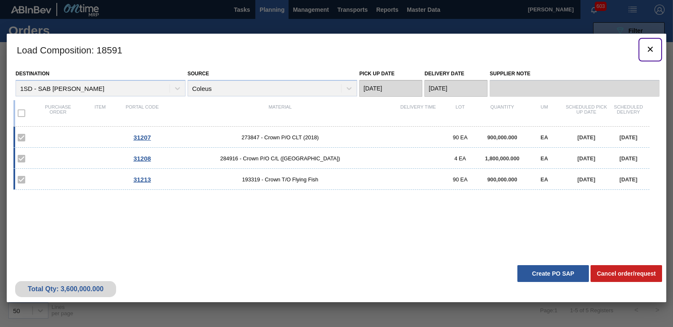
click at [659, 50] on button "botão de ícone" at bounding box center [650, 50] width 20 height 20
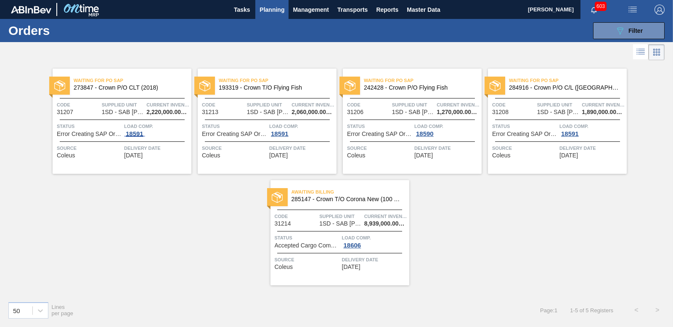
click at [136, 135] on div "18591" at bounding box center [134, 133] width 21 height 7
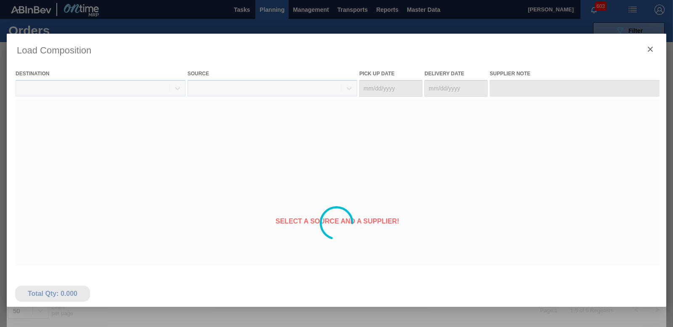
type Date "[DATE]"
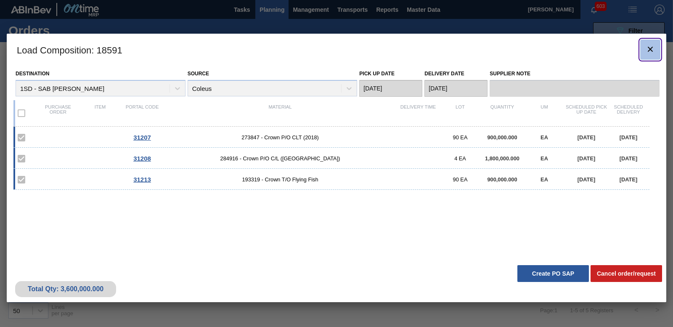
click at [649, 48] on icon "botão de ícone" at bounding box center [649, 49] width 5 height 5
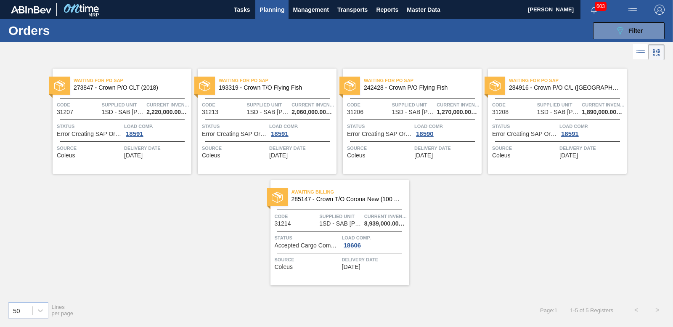
click at [595, 8] on span "603" at bounding box center [601, 6] width 12 height 9
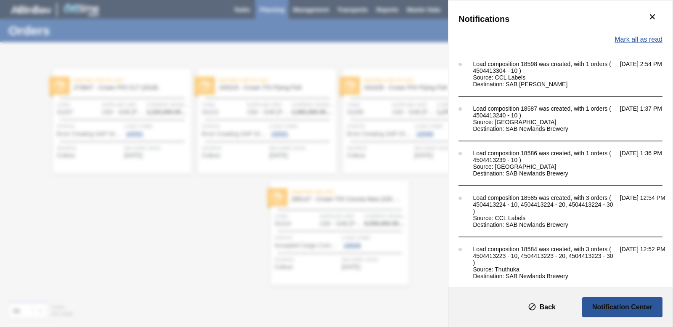
click at [625, 42] on span "Mark all as read" at bounding box center [638, 40] width 48 height 8
click at [317, 78] on div "Notifications Mark all as read Load composition 18598 was created, with 1 order…" at bounding box center [336, 163] width 673 height 327
click at [647, 22] on clb-icon "botão de ícone" at bounding box center [652, 17] width 10 height 11
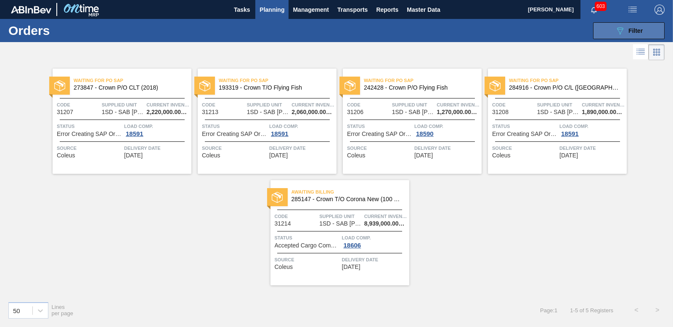
click at [642, 28] on span "Filter" at bounding box center [635, 30] width 14 height 7
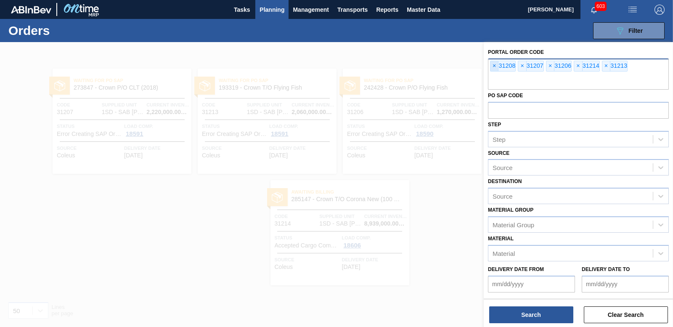
click at [492, 67] on span "×" at bounding box center [494, 66] width 8 height 10
click at [494, 67] on span "×" at bounding box center [494, 66] width 8 height 10
click at [495, 67] on span "×" at bounding box center [494, 66] width 8 height 10
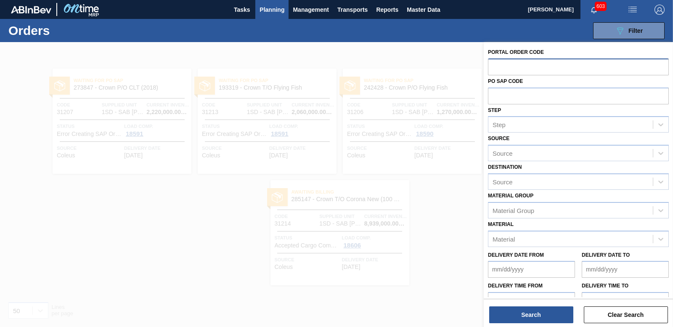
click at [515, 67] on input "text" at bounding box center [578, 66] width 181 height 16
click at [262, 12] on span "Planning" at bounding box center [271, 10] width 25 height 10
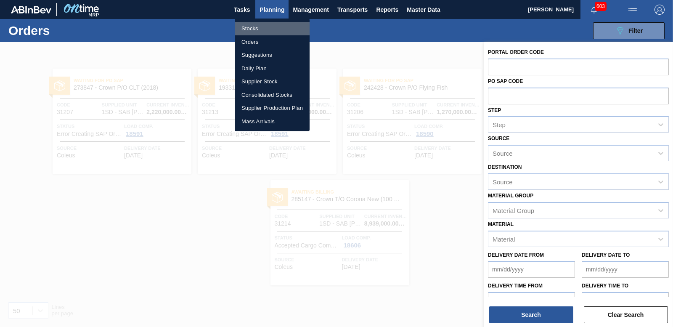
click at [247, 26] on li "Stocks" at bounding box center [272, 28] width 75 height 13
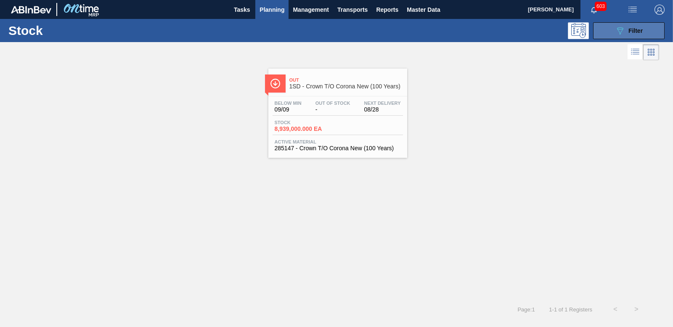
click at [621, 26] on icon "089F7B8B-B2A5-4AFE-B5C0-19BA573D28AC" at bounding box center [620, 31] width 10 height 10
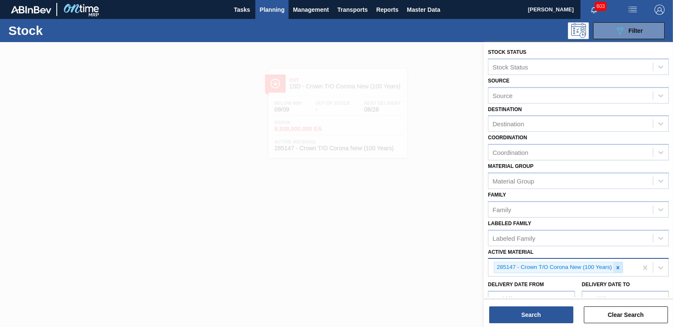
click at [618, 272] on div at bounding box center [617, 267] width 9 height 11
type Material "284909"
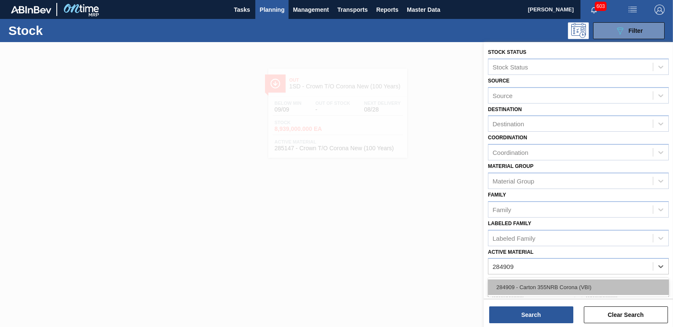
click at [597, 284] on div "284909 - Carton 355NRB Corona (VBI)" at bounding box center [578, 287] width 181 height 16
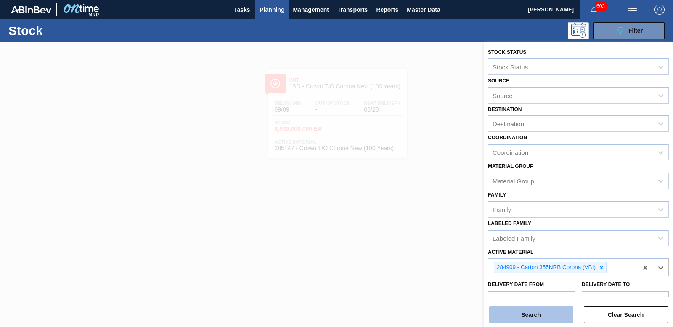
click at [520, 311] on button "Search" at bounding box center [531, 314] width 84 height 17
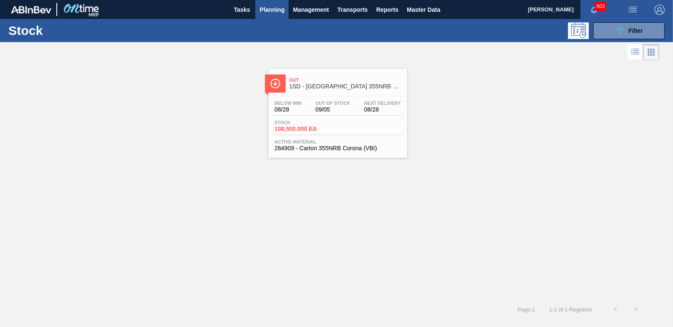
click at [299, 126] on span "108,500.000 EA" at bounding box center [304, 129] width 59 height 6
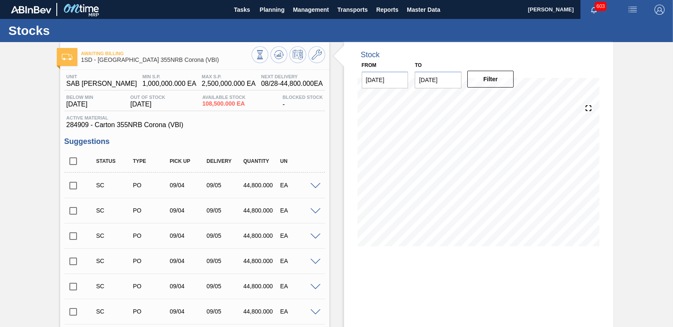
scroll to position [42, 0]
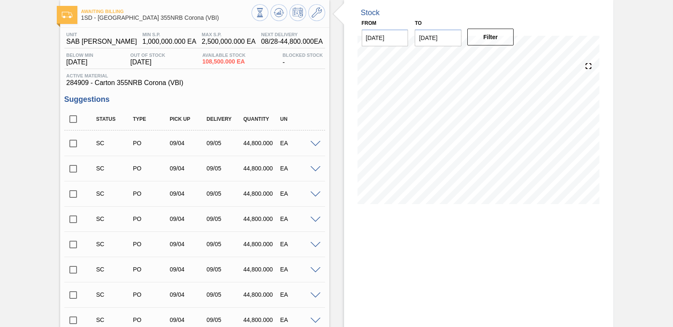
click at [314, 144] on span at bounding box center [315, 144] width 10 height 6
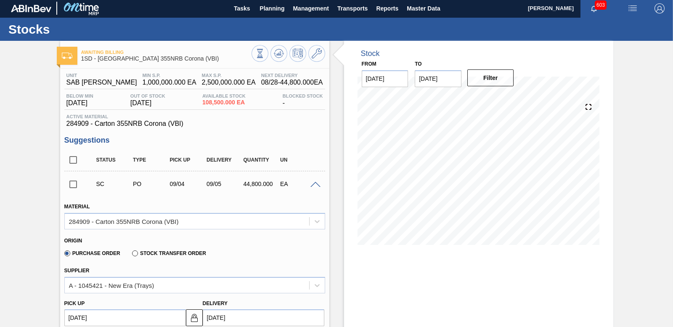
scroll to position [0, 0]
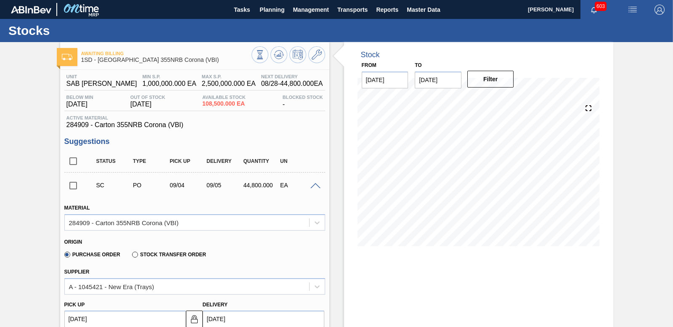
click at [71, 186] on input "checkbox" at bounding box center [73, 186] width 18 height 18
click at [316, 185] on span at bounding box center [315, 186] width 10 height 6
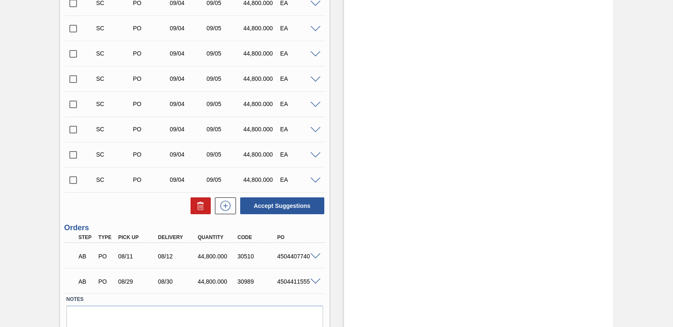
scroll to position [1430, 0]
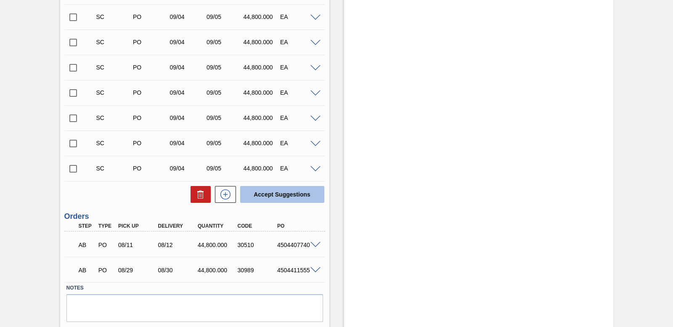
click at [304, 200] on button "Accept Suggestions" at bounding box center [282, 194] width 84 height 17
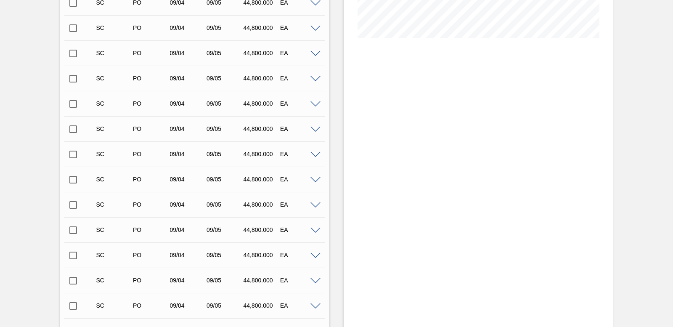
scroll to position [0, 0]
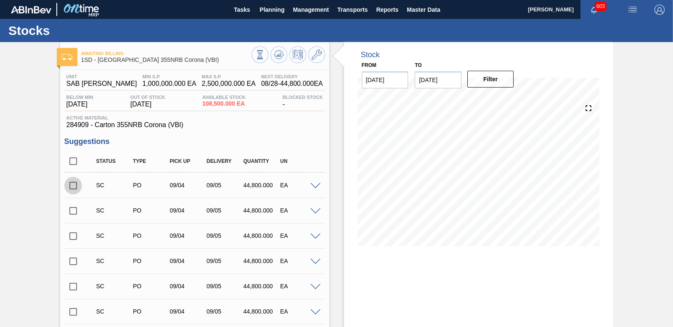
click at [69, 188] on input "checkbox" at bounding box center [73, 186] width 18 height 18
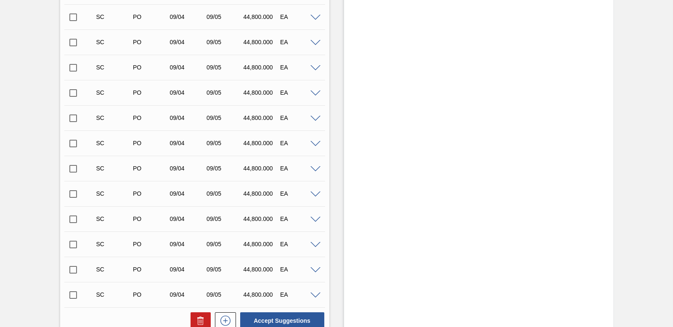
scroll to position [1453, 0]
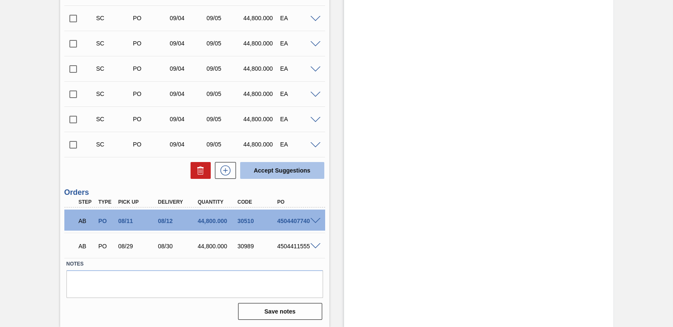
click at [270, 172] on button "Accept Suggestions" at bounding box center [282, 170] width 84 height 17
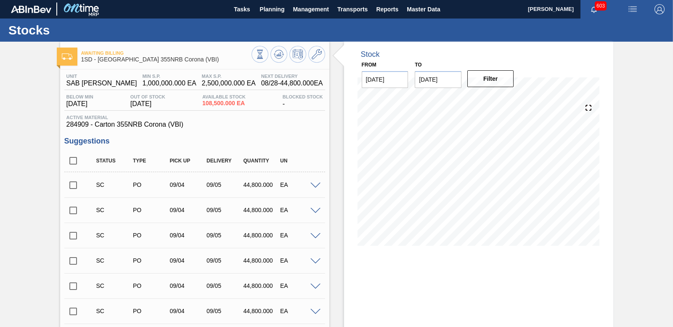
scroll to position [0, 0]
click at [73, 185] on input "checkbox" at bounding box center [73, 186] width 18 height 18
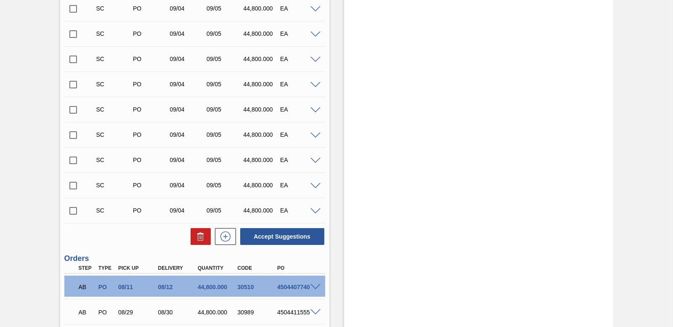
scroll to position [1453, 0]
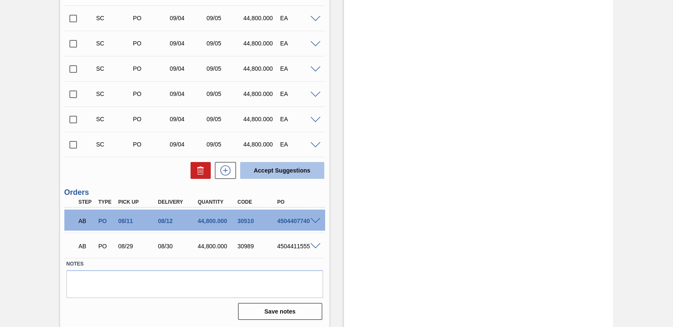
click at [255, 164] on button "Accept Suggestions" at bounding box center [282, 170] width 84 height 17
checkbox input "false"
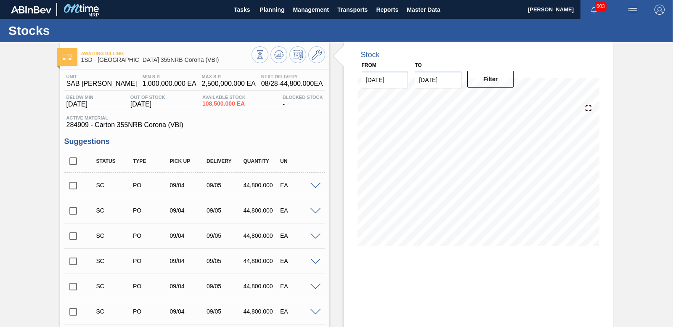
click at [78, 185] on input "checkbox" at bounding box center [73, 186] width 18 height 18
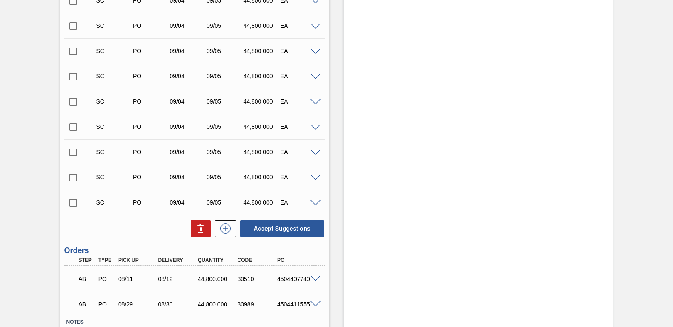
scroll to position [1453, 0]
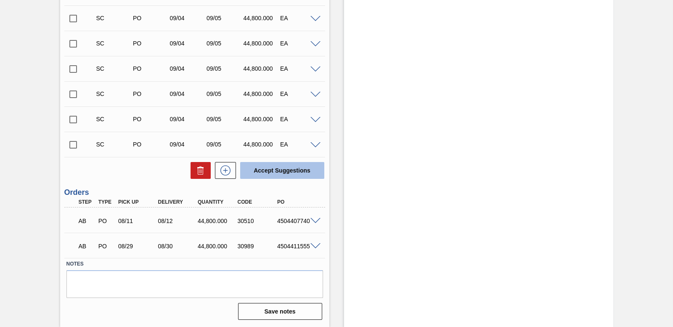
click at [258, 175] on button "Accept Suggestions" at bounding box center [282, 170] width 84 height 17
checkbox input "false"
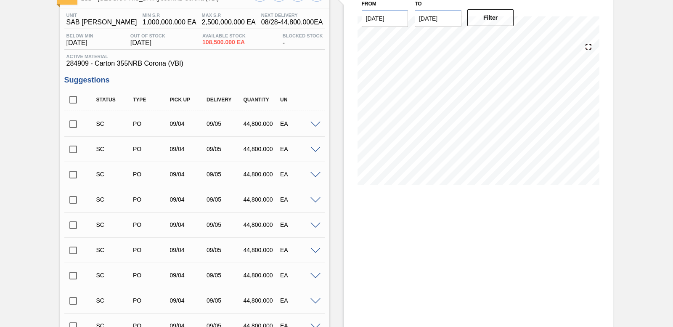
scroll to position [0, 0]
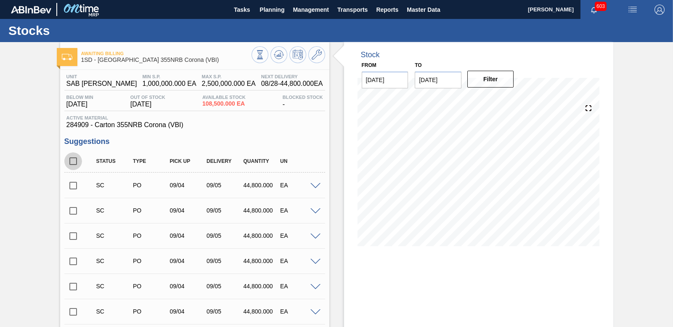
drag, startPoint x: 72, startPoint y: 159, endPoint x: 160, endPoint y: 158, distance: 87.9
click at [72, 157] on input "checkbox" at bounding box center [73, 161] width 18 height 18
checkbox input "true"
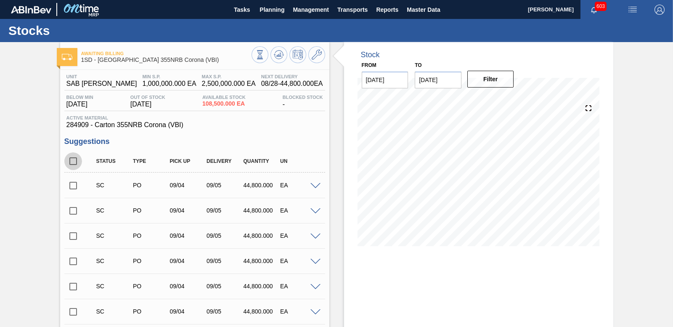
checkbox input "true"
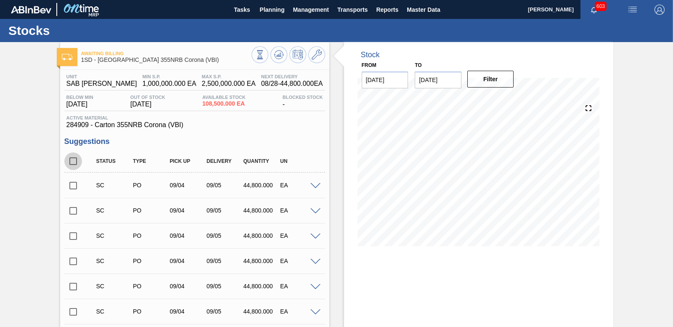
checkbox input "true"
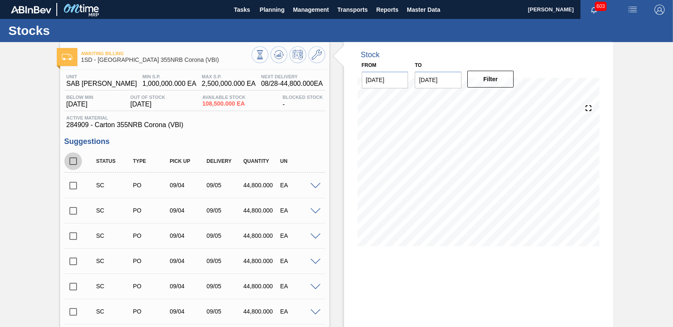
checkbox input "true"
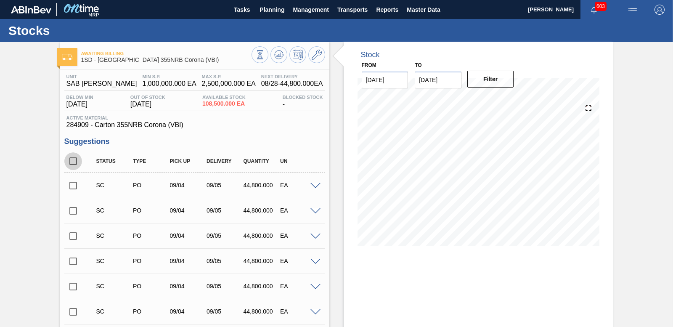
checkbox input "true"
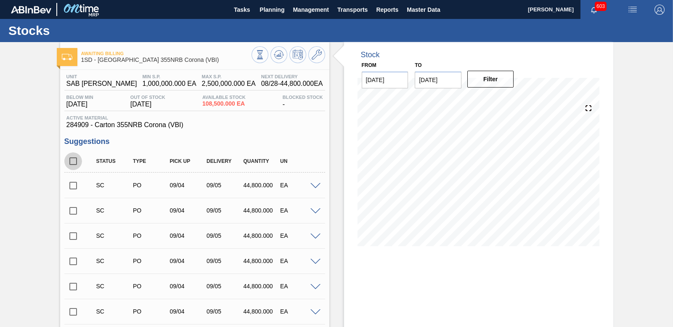
checkbox input "true"
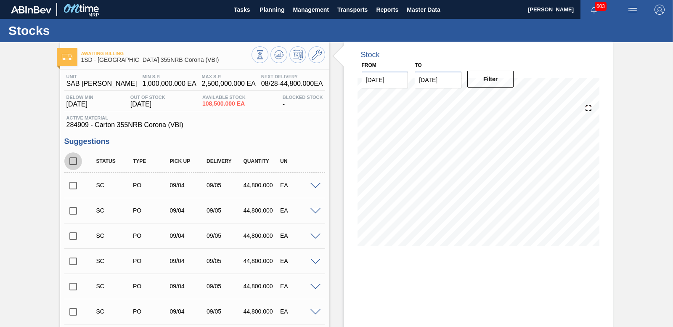
checkbox input "true"
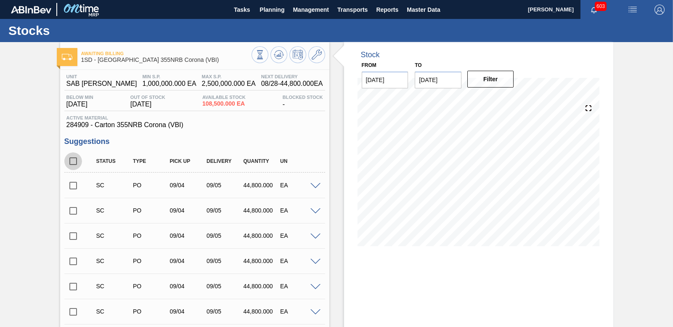
checkbox input "true"
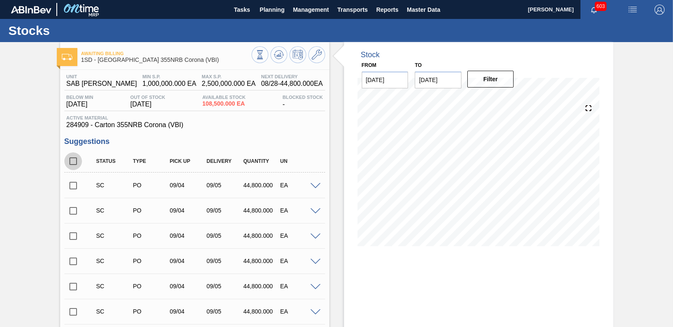
checkbox input "true"
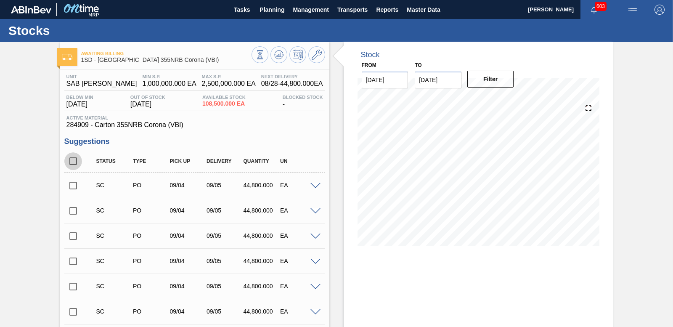
checkbox input "true"
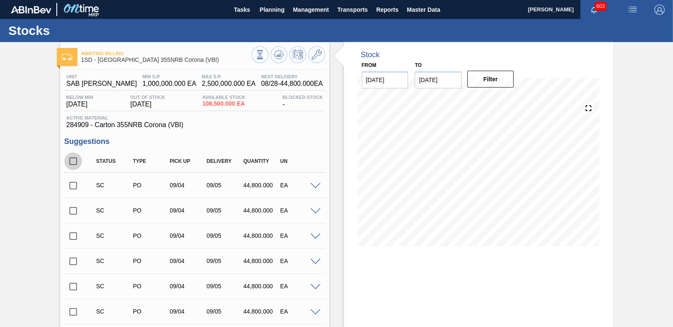
checkbox input "true"
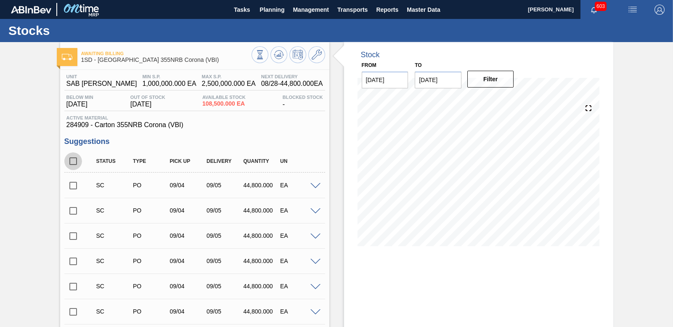
checkbox input "true"
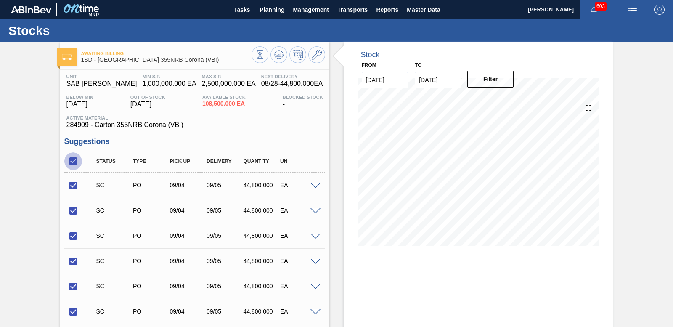
click at [70, 160] on input "checkbox" at bounding box center [73, 161] width 18 height 18
checkbox input "false"
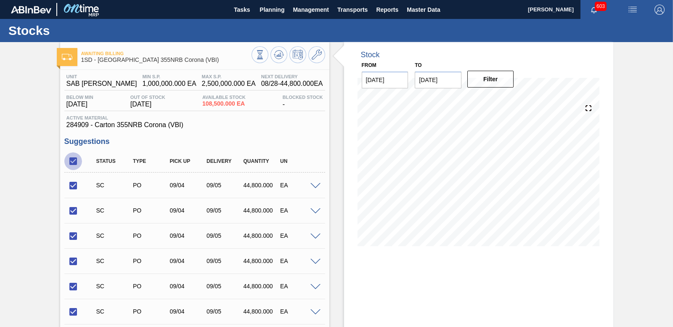
checkbox input "false"
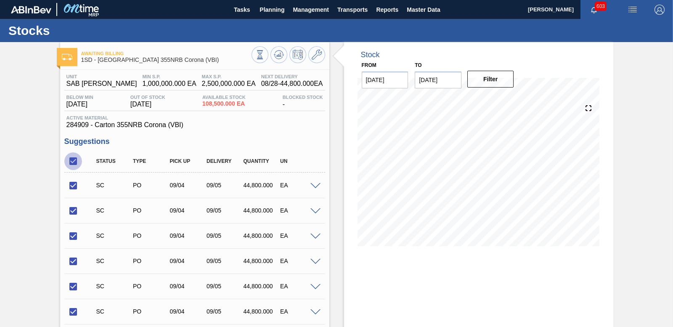
checkbox input "false"
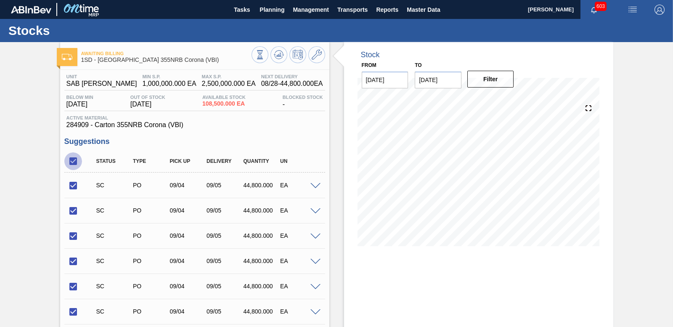
checkbox input "false"
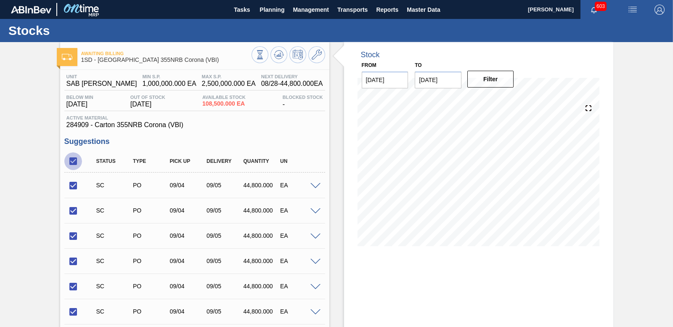
checkbox input "false"
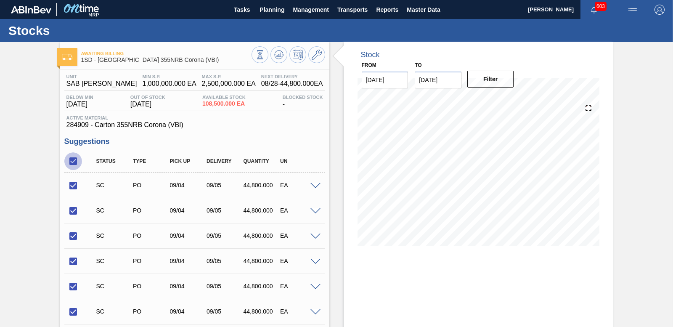
checkbox input "false"
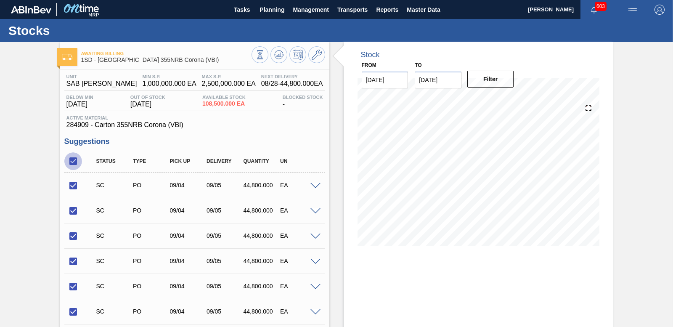
checkbox input "false"
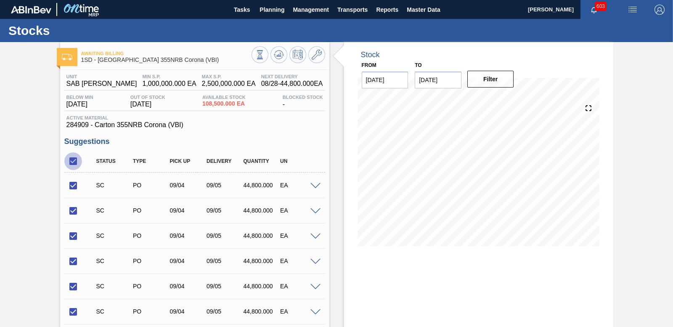
checkbox input "false"
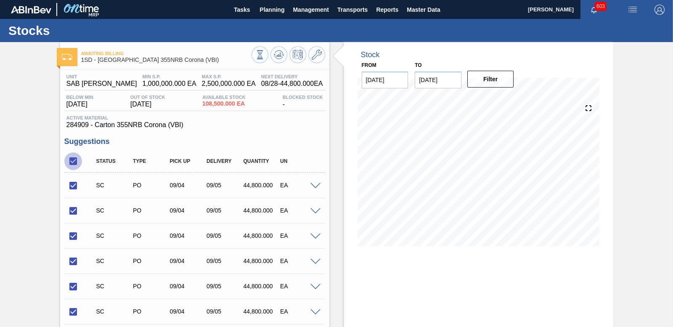
checkbox input "false"
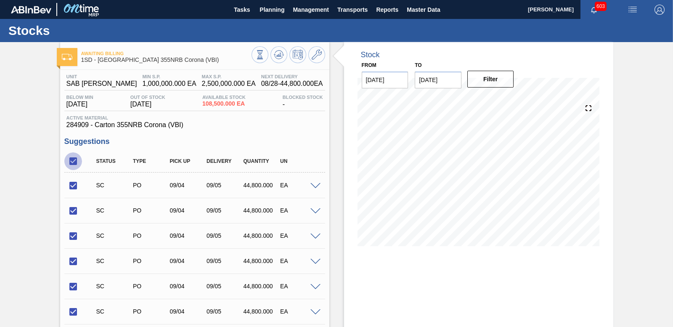
checkbox input "false"
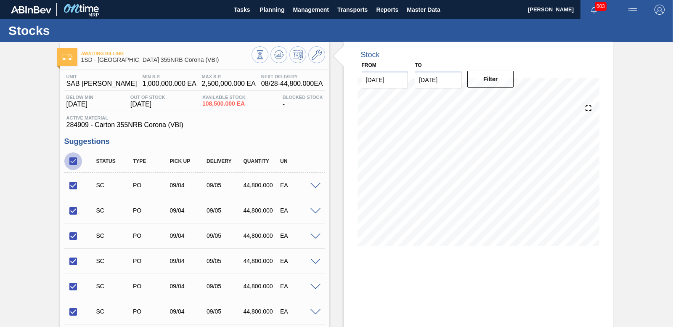
checkbox input "false"
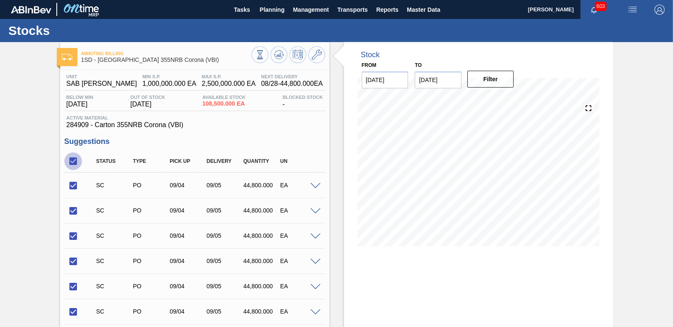
checkbox input "false"
click at [71, 185] on input "checkbox" at bounding box center [73, 186] width 18 height 18
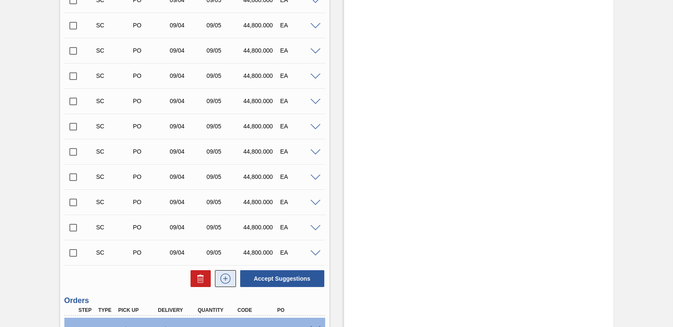
scroll to position [1453, 0]
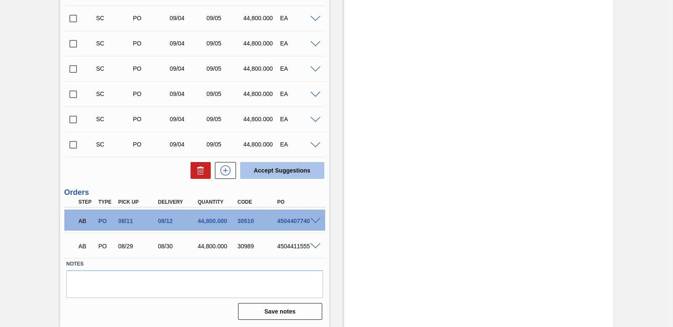
click at [293, 172] on button "Accept Suggestions" at bounding box center [282, 170] width 84 height 17
checkbox input "false"
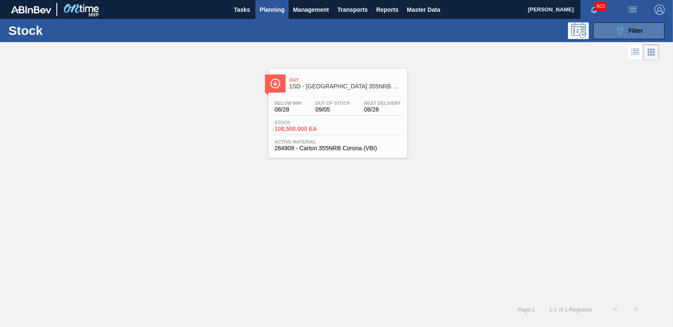
click at [614, 36] on button "089F7B8B-B2A5-4AFE-B5C0-19BA573D28AC Filter" at bounding box center [628, 30] width 71 height 17
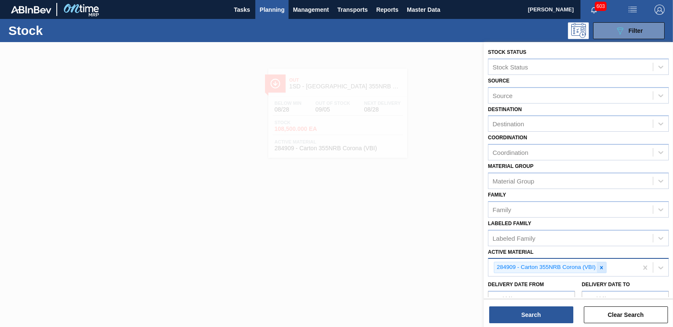
click at [601, 266] on icon at bounding box center [601, 267] width 6 height 6
type Material "285154"
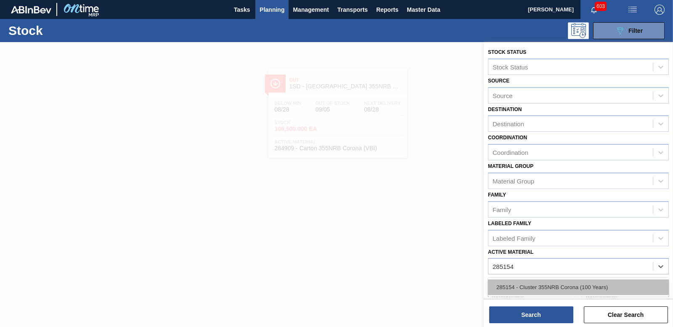
click at [567, 294] on div "285154 - Cluster 355NRB Corona (100 Years)" at bounding box center [578, 287] width 181 height 16
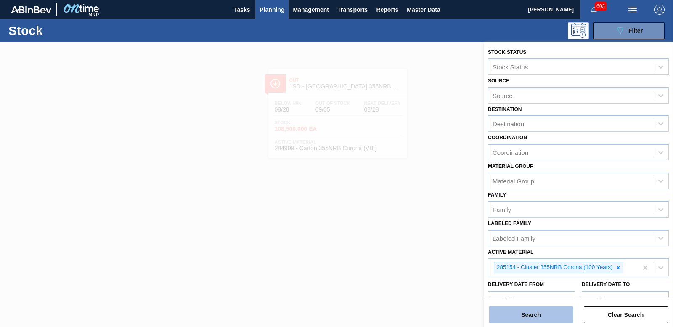
click at [536, 318] on button "Search" at bounding box center [531, 314] width 84 height 17
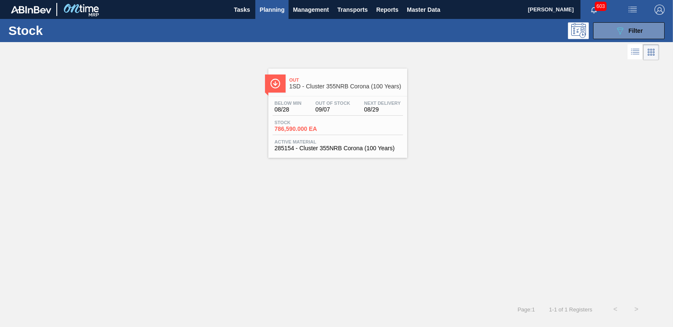
click at [310, 126] on span "786,590.000 EA" at bounding box center [304, 129] width 59 height 6
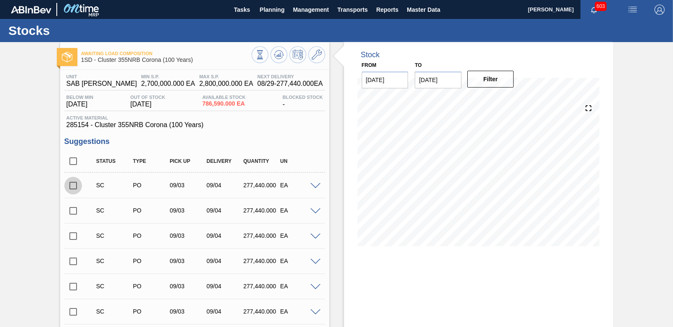
click at [71, 186] on input "checkbox" at bounding box center [73, 186] width 18 height 18
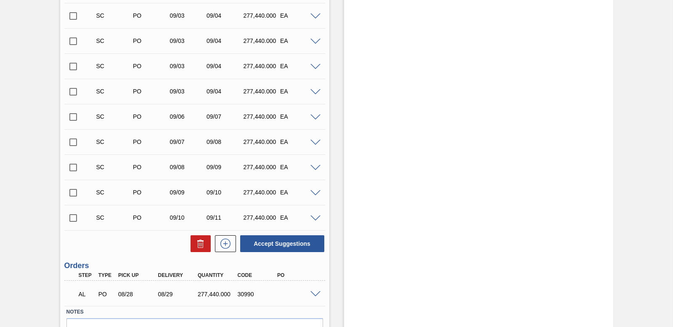
scroll to position [369, 0]
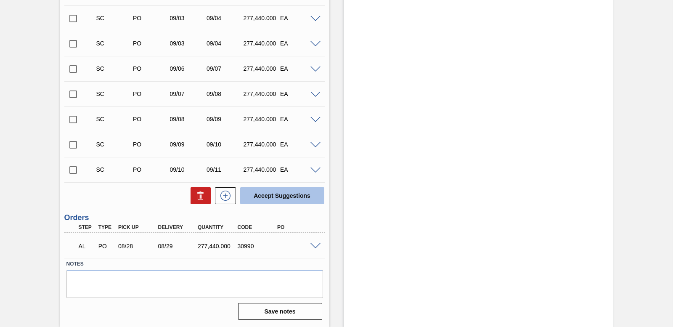
click at [262, 190] on button "Accept Suggestions" at bounding box center [282, 195] width 84 height 17
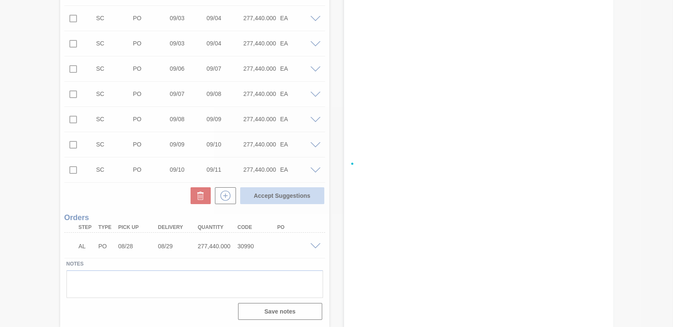
checkbox input "false"
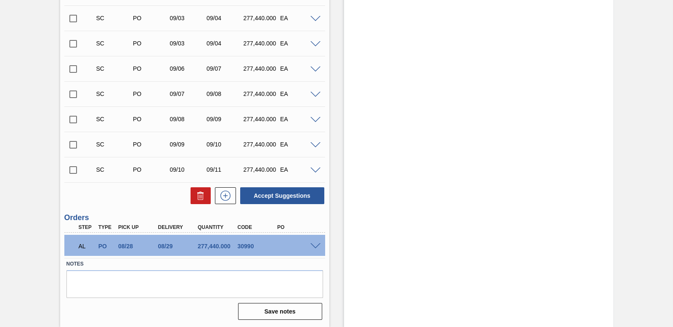
click at [67, 169] on input "checkbox" at bounding box center [73, 170] width 18 height 18
click at [320, 171] on div at bounding box center [316, 169] width 17 height 6
click at [319, 171] on span at bounding box center [315, 170] width 10 height 6
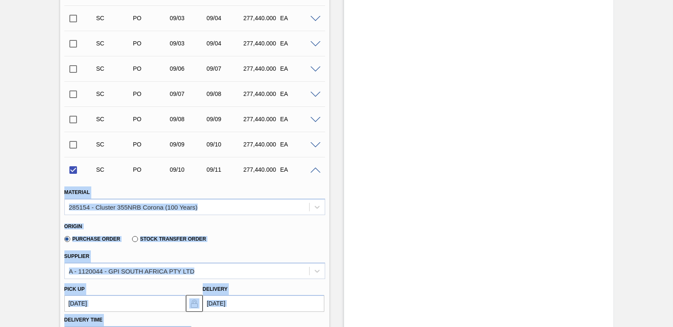
click at [256, 235] on div "Purchase Order Stock Transfer Order" at bounding box center [191, 237] width 254 height 16
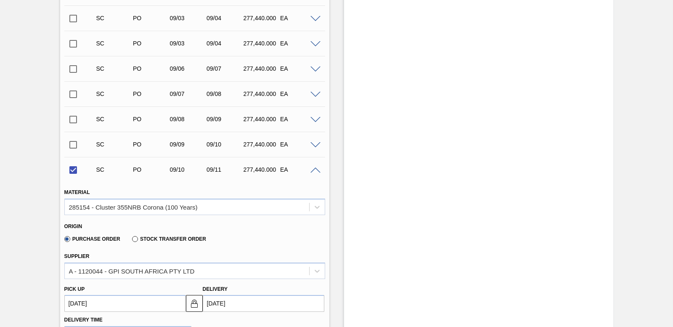
click at [315, 171] on span at bounding box center [315, 170] width 10 height 6
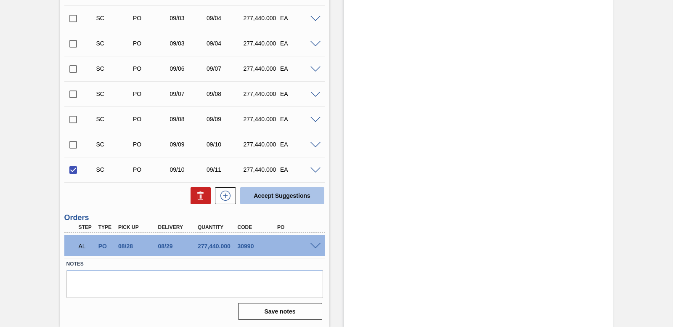
click at [297, 200] on button "Accept Suggestions" at bounding box center [282, 195] width 84 height 17
checkbox input "false"
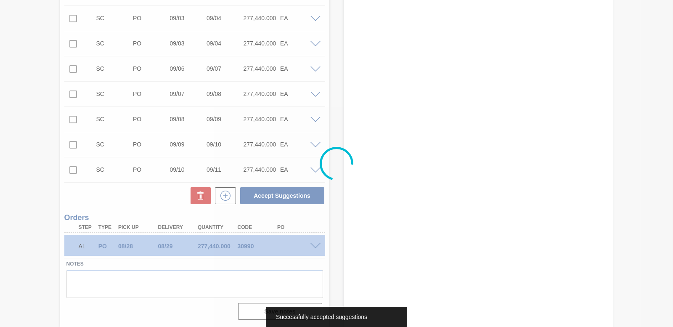
scroll to position [344, 0]
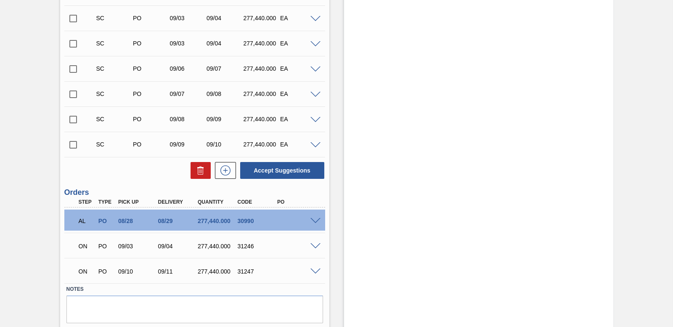
click at [315, 245] on span at bounding box center [315, 246] width 10 height 6
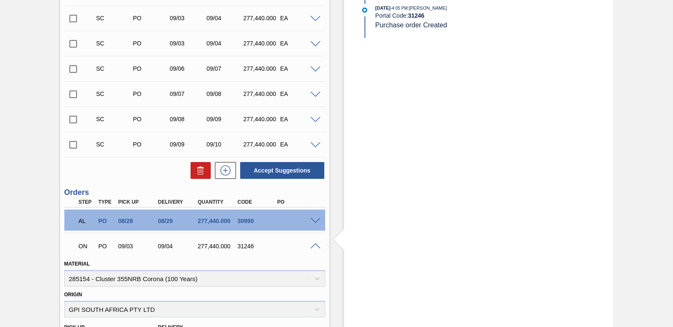
click at [314, 246] on span at bounding box center [315, 246] width 10 height 6
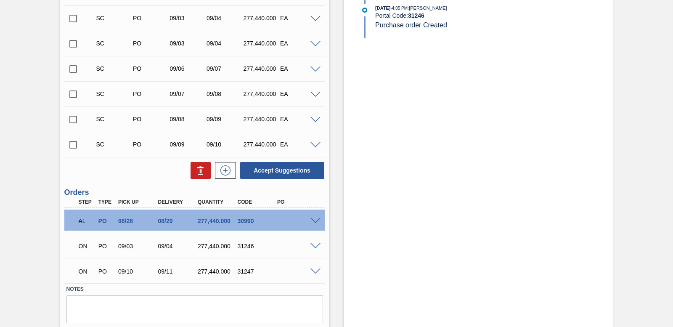
click at [318, 269] on span at bounding box center [315, 271] width 10 height 6
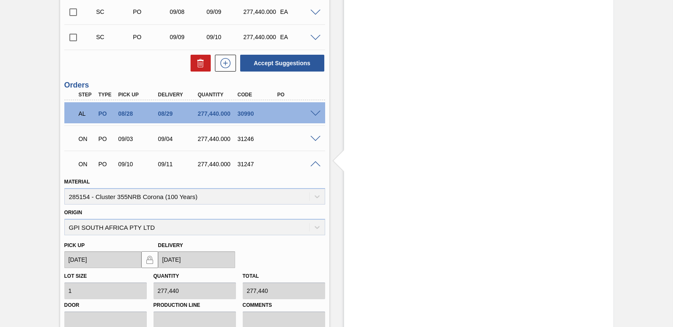
scroll to position [470, 0]
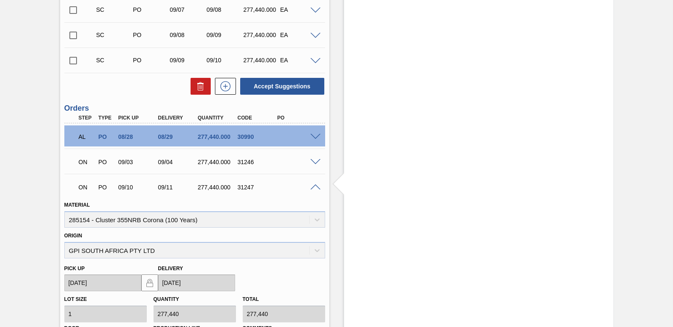
click at [315, 184] on span at bounding box center [315, 187] width 10 height 6
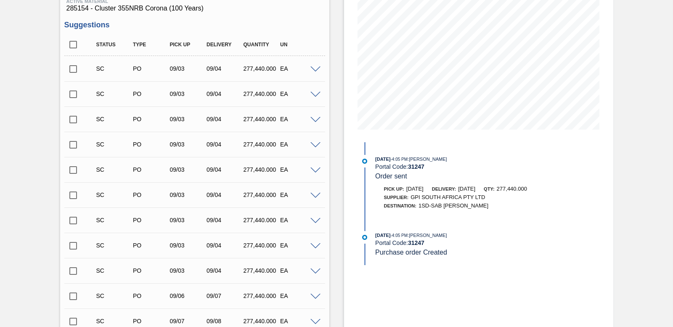
scroll to position [0, 0]
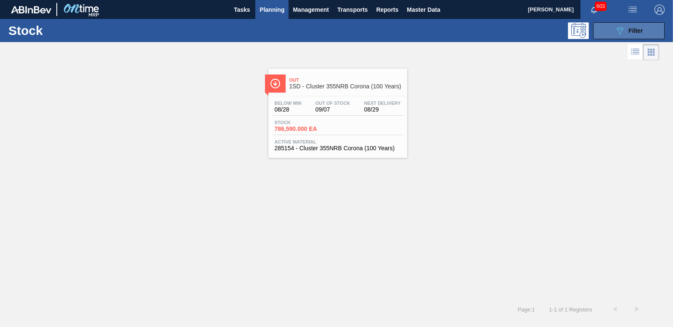
click at [626, 32] on div "089F7B8B-B2A5-4AFE-B5C0-19BA573D28AC Filter" at bounding box center [629, 31] width 28 height 10
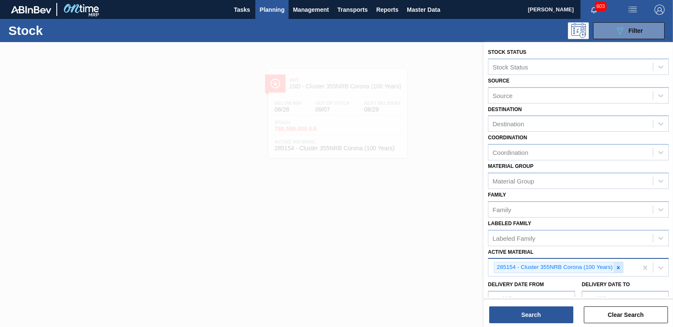
click at [620, 271] on div at bounding box center [617, 267] width 9 height 11
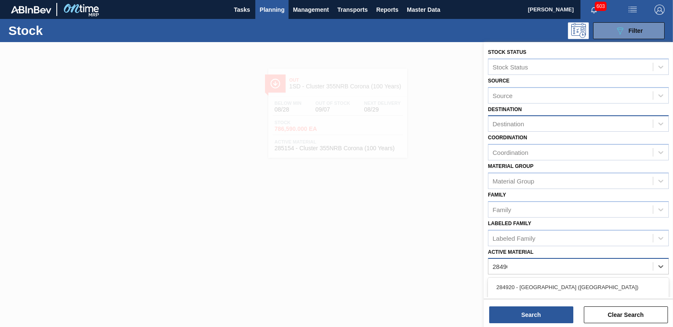
type Material "284909"
click at [549, 291] on div "284909 - Carton 355NRB Corona (VBI)" at bounding box center [578, 287] width 181 height 16
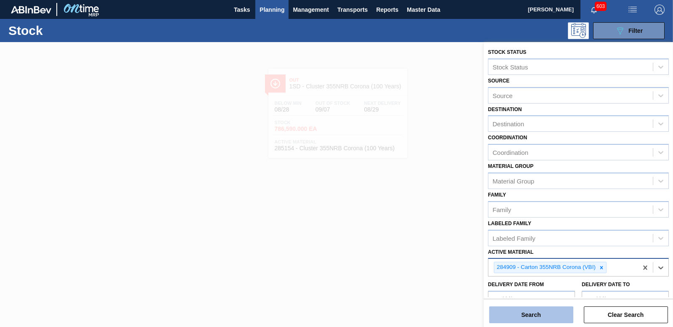
click at [550, 309] on button "Search" at bounding box center [531, 314] width 84 height 17
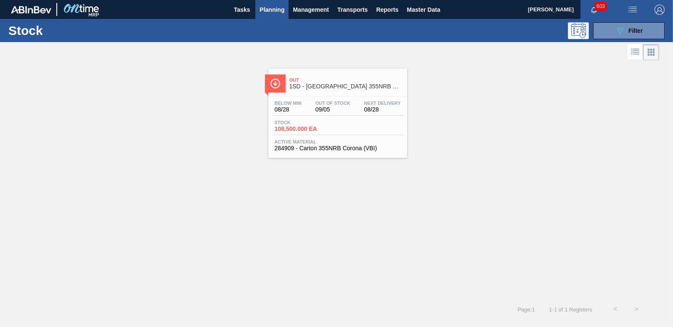
click at [308, 130] on span "108,500.000 EA" at bounding box center [304, 129] width 59 height 6
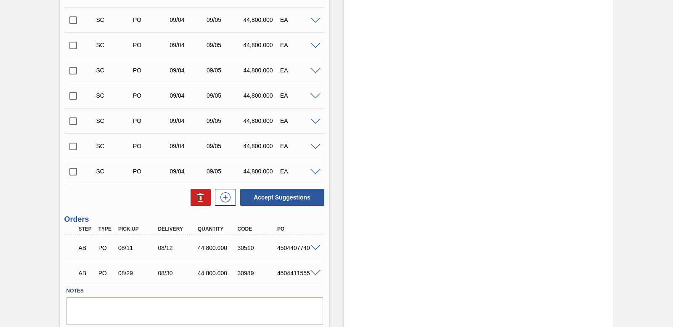
scroll to position [1411, 0]
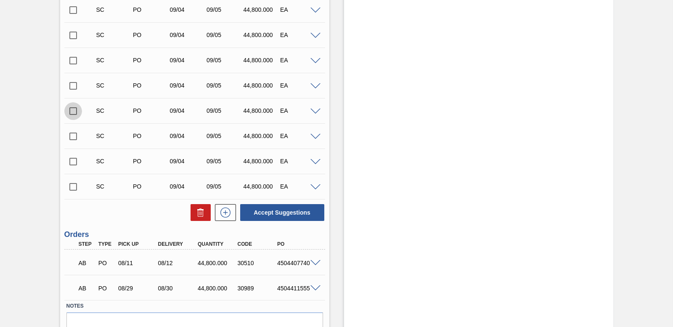
click at [74, 114] on input "checkbox" at bounding box center [73, 111] width 18 height 18
click at [277, 213] on button "Accept Suggestions" at bounding box center [282, 212] width 84 height 17
checkbox input "false"
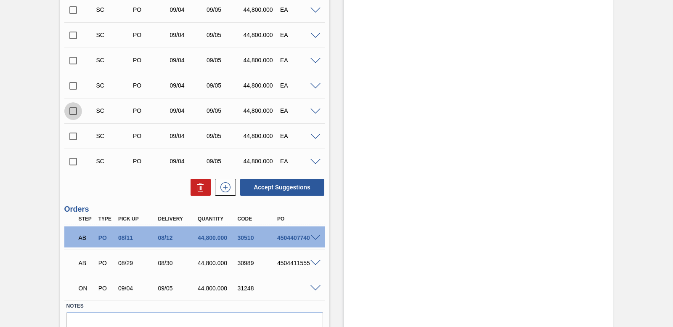
click at [74, 114] on input "checkbox" at bounding box center [73, 111] width 18 height 18
click at [296, 184] on button "Accept Suggestions" at bounding box center [282, 187] width 84 height 17
checkbox input "false"
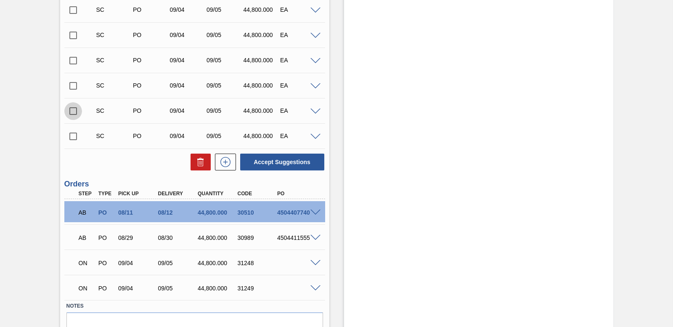
drag, startPoint x: 68, startPoint y: 106, endPoint x: 73, endPoint y: 109, distance: 5.6
click at [69, 106] on input "checkbox" at bounding box center [73, 111] width 18 height 18
click at [276, 162] on button "Accept Suggestions" at bounding box center [282, 161] width 84 height 17
checkbox input "false"
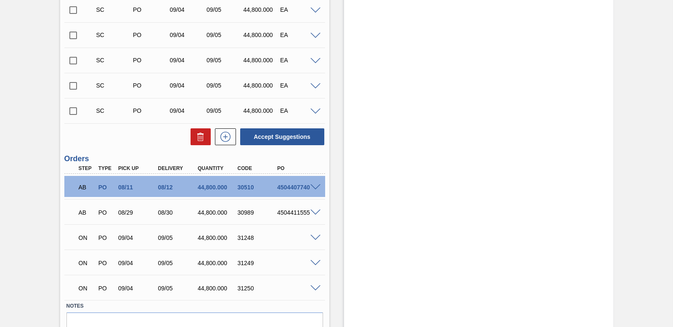
click at [73, 111] on input "checkbox" at bounding box center [73, 111] width 18 height 18
click at [289, 134] on button "Accept Suggestions" at bounding box center [282, 136] width 84 height 17
checkbox input "false"
